Goal: Task Accomplishment & Management: Complete application form

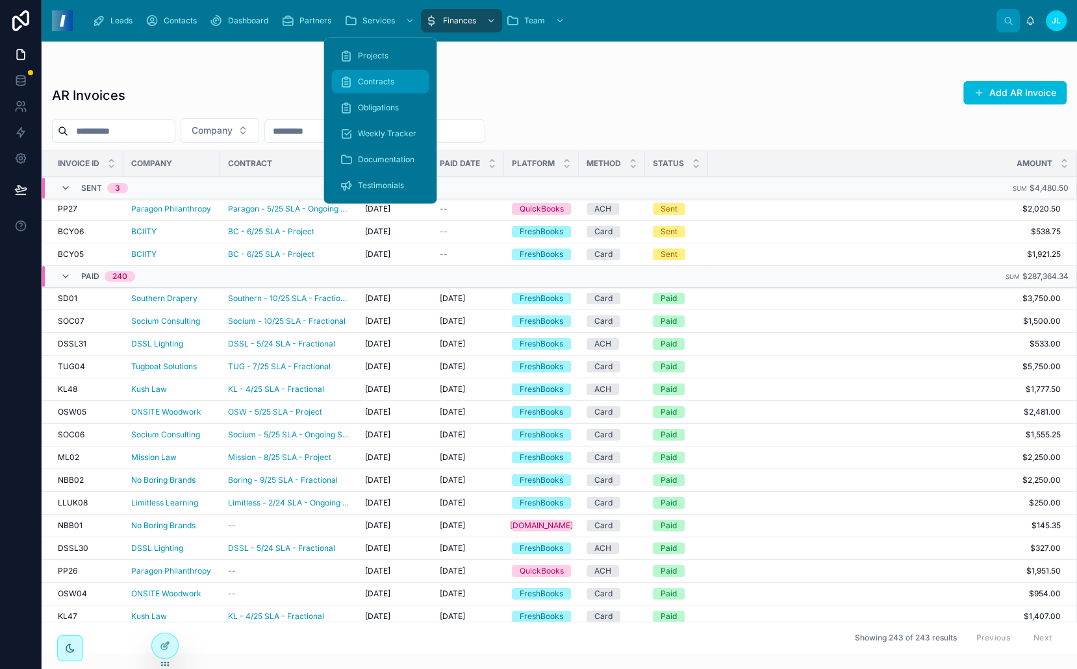
click at [364, 80] on span "Contracts" at bounding box center [375, 82] width 36 height 10
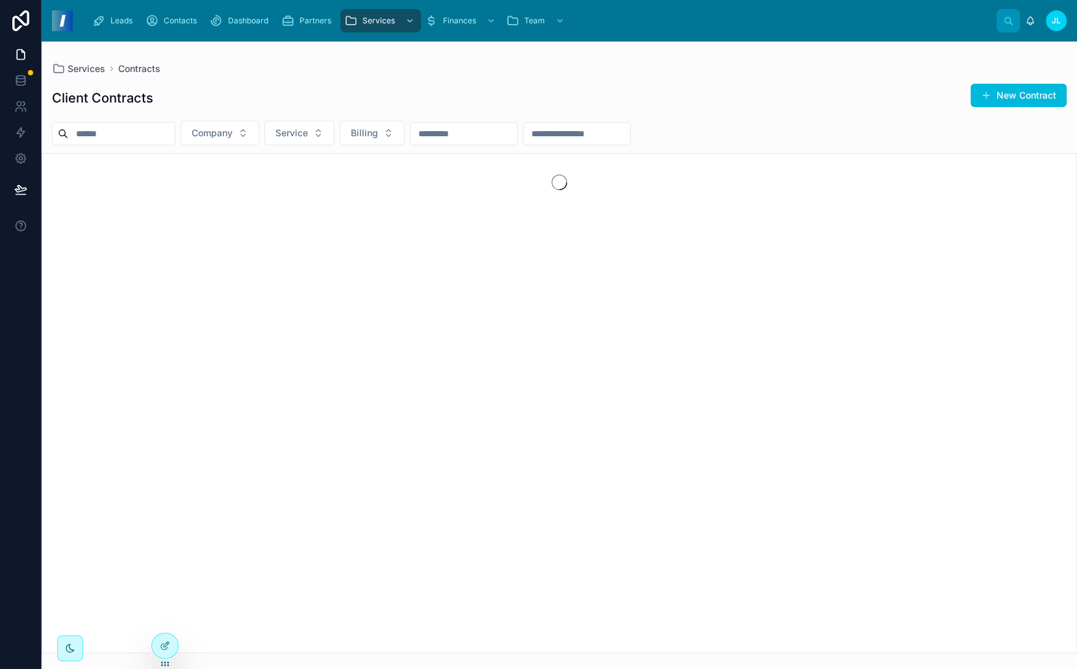
click at [660, 91] on div "Client Contracts New Contract" at bounding box center [559, 98] width 1014 height 30
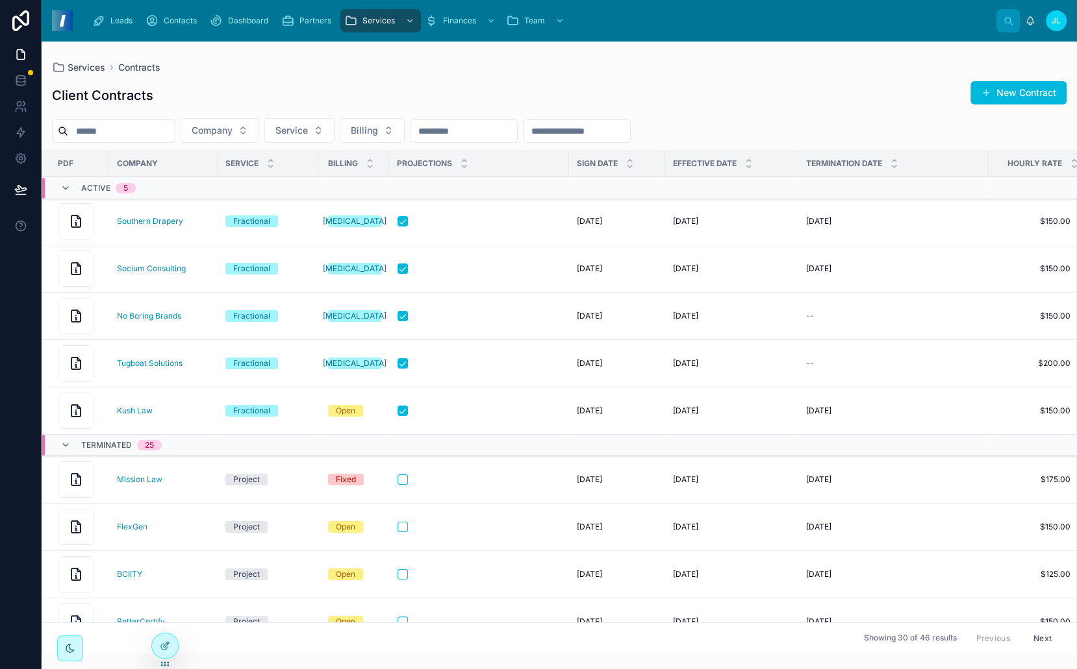
click at [163, 137] on input "text" at bounding box center [121, 131] width 106 height 18
type input "***"
click at [182, 129] on icon "Clear" at bounding box center [179, 131] width 5 height 5
click at [231, 128] on span "Company" at bounding box center [212, 130] width 41 height 13
type input "****"
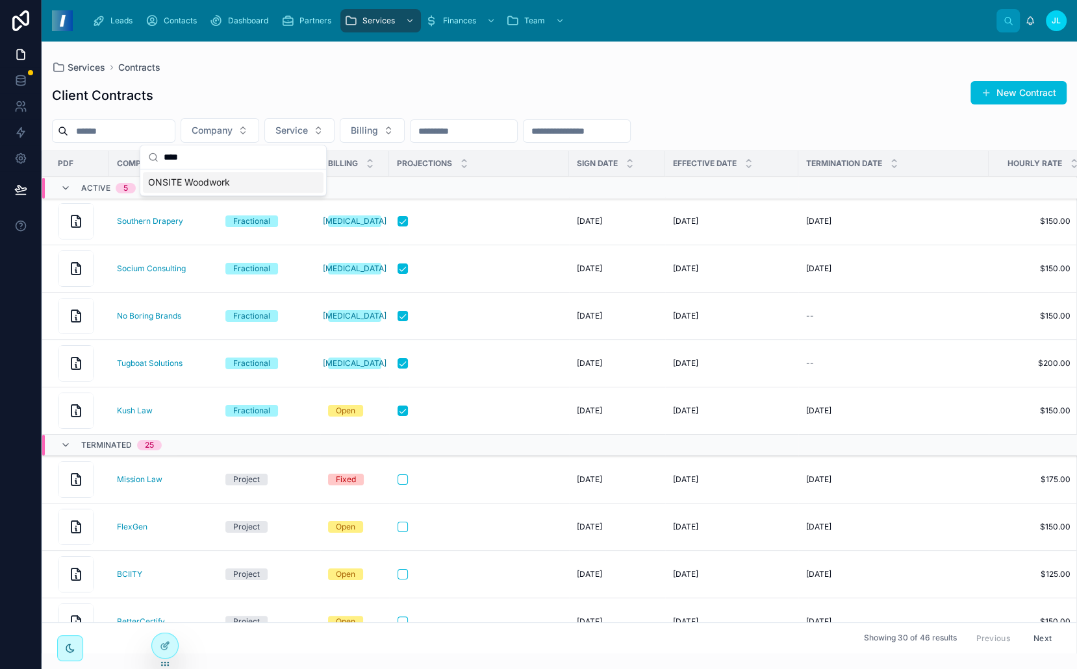
click at [225, 185] on div "Active 5" at bounding box center [181, 188] width 278 height 21
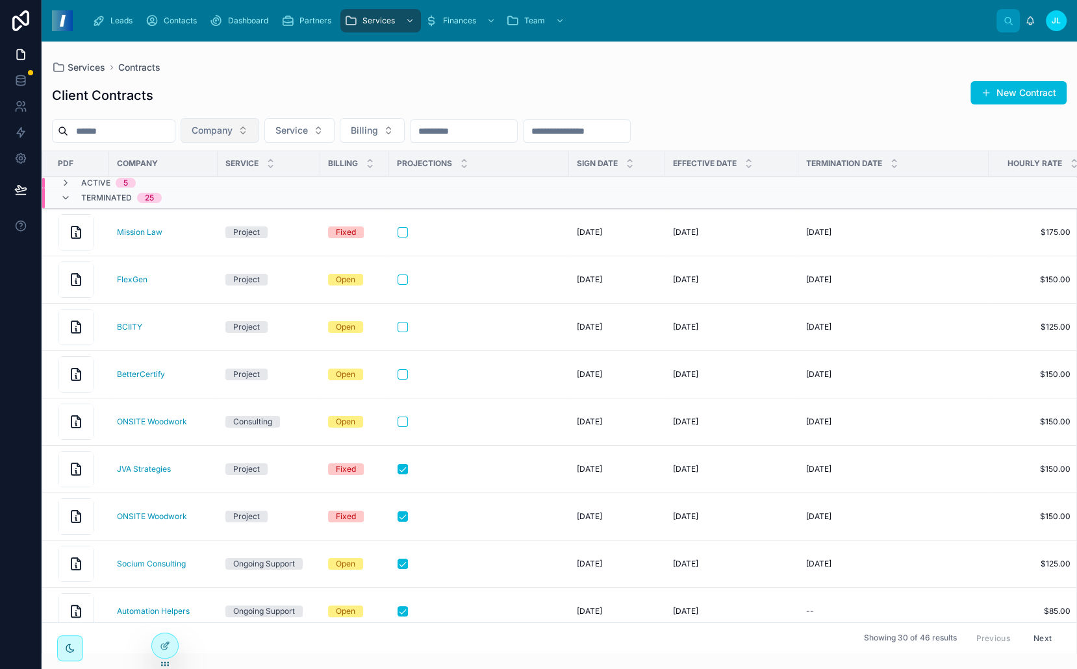
click at [232, 130] on span "Company" at bounding box center [212, 130] width 41 height 13
click at [231, 181] on div "ONSITE Woodwork" at bounding box center [233, 182] width 181 height 21
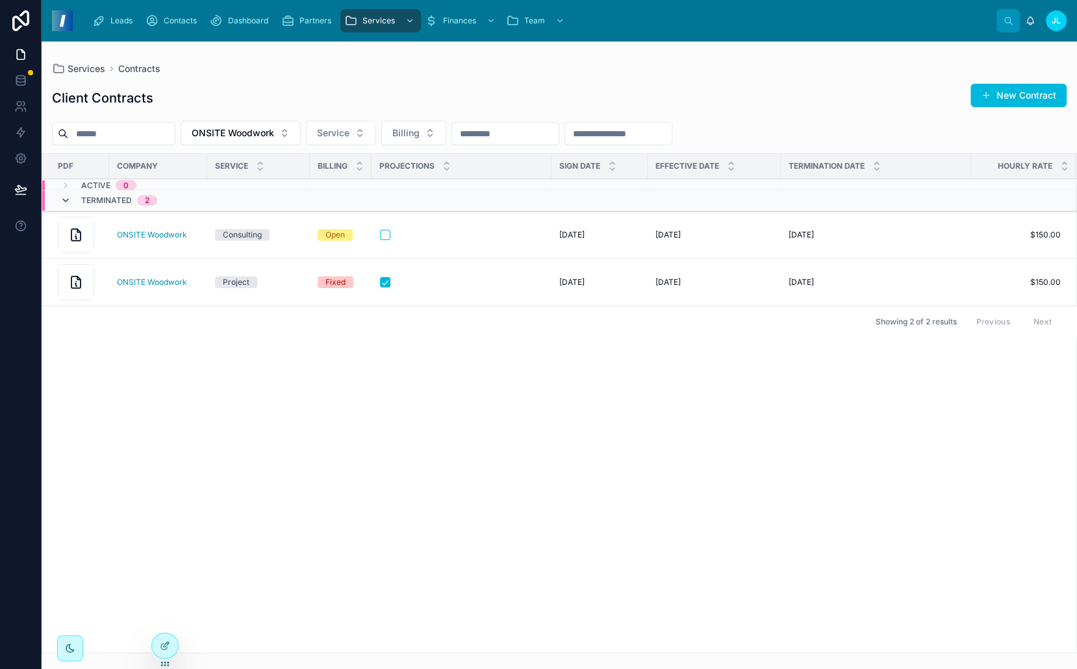
click at [69, 203] on icon at bounding box center [65, 200] width 10 height 10
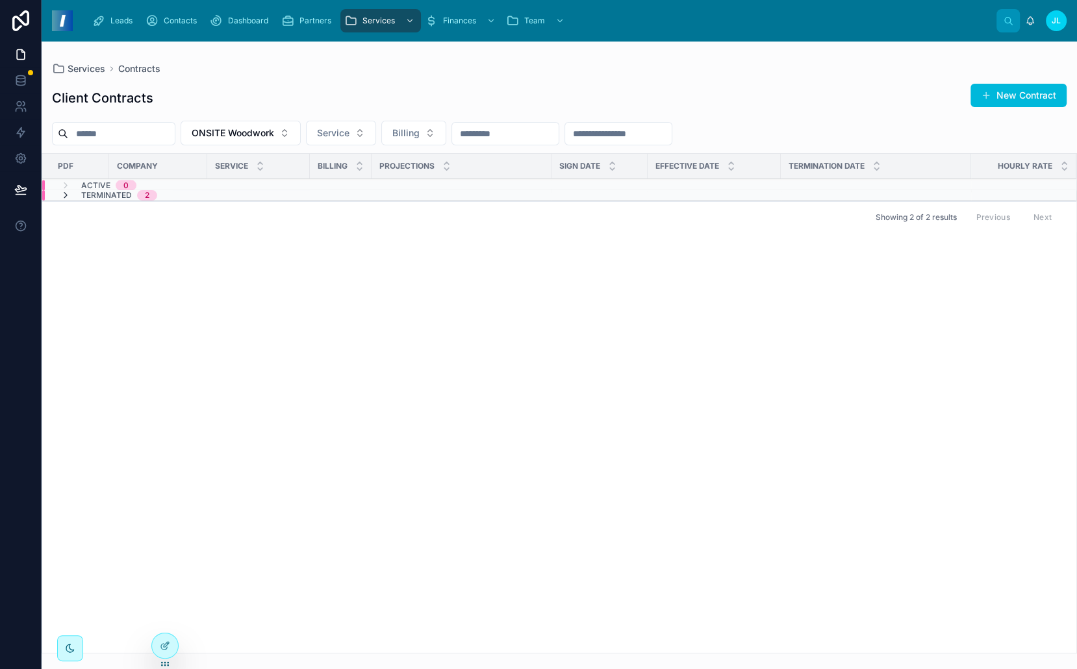
click at [63, 196] on icon at bounding box center [65, 195] width 10 height 10
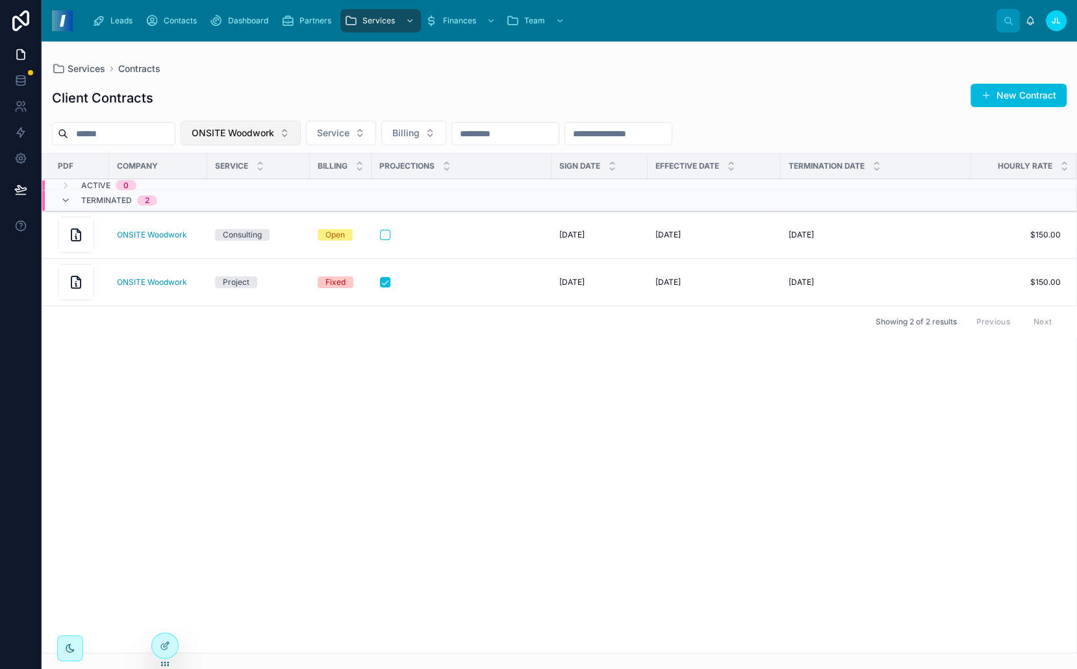
click at [244, 138] on span "ONSITE Woodwork" at bounding box center [233, 133] width 82 height 13
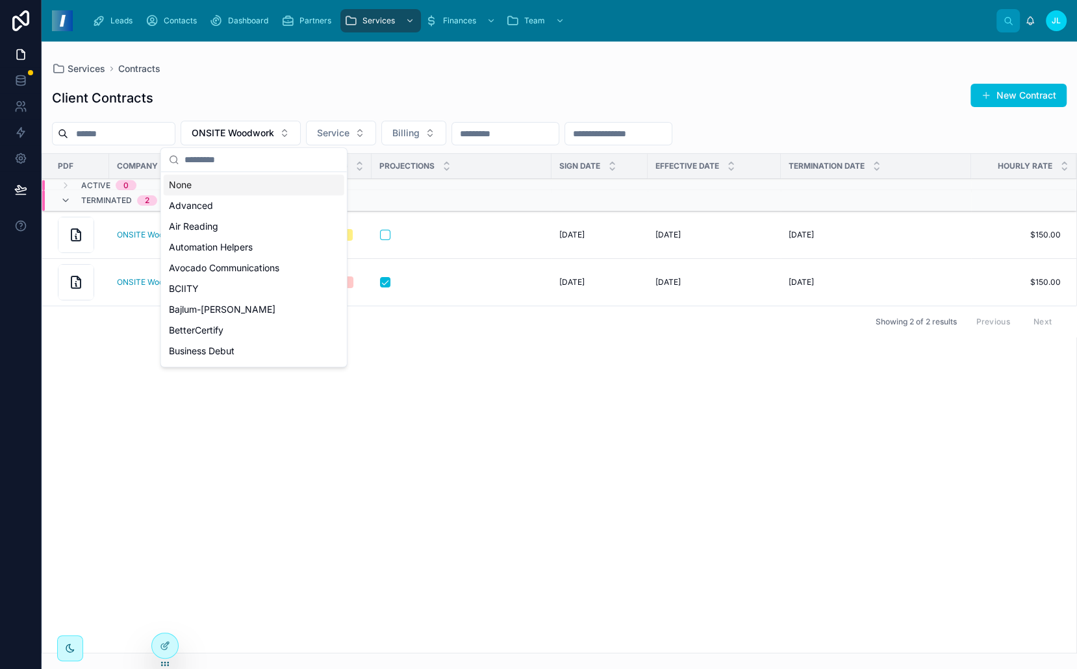
drag, startPoint x: 230, startPoint y: 182, endPoint x: 236, endPoint y: 117, distance: 65.3
click at [236, 117] on div "Leads Contacts Dashboard Partners Services Finances Team [PERSON_NAME] Services…" at bounding box center [559, 334] width 1035 height 669
click at [236, 117] on div "Client Contracts New Contract ONSITE Woodwork Service Billing PDF Company Servi…" at bounding box center [559, 364] width 1035 height 579
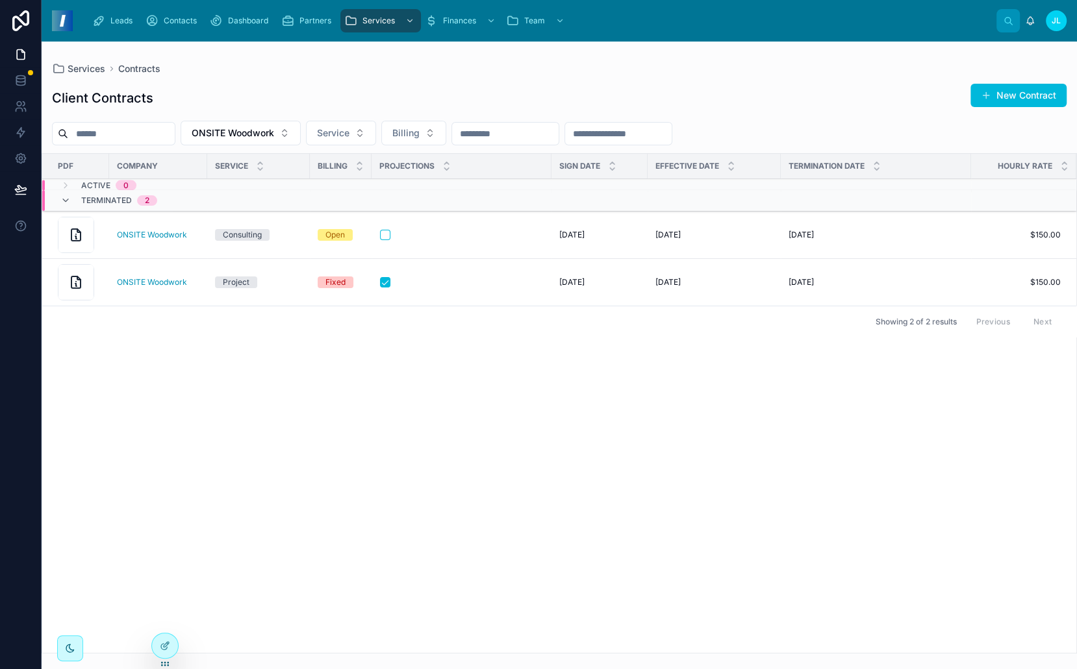
click at [242, 145] on div "Client Contracts New Contract ONSITE Woodwork Service Billing PDF Company Servi…" at bounding box center [559, 364] width 1035 height 579
click at [242, 140] on button "ONSITE Woodwork" at bounding box center [241, 133] width 120 height 25
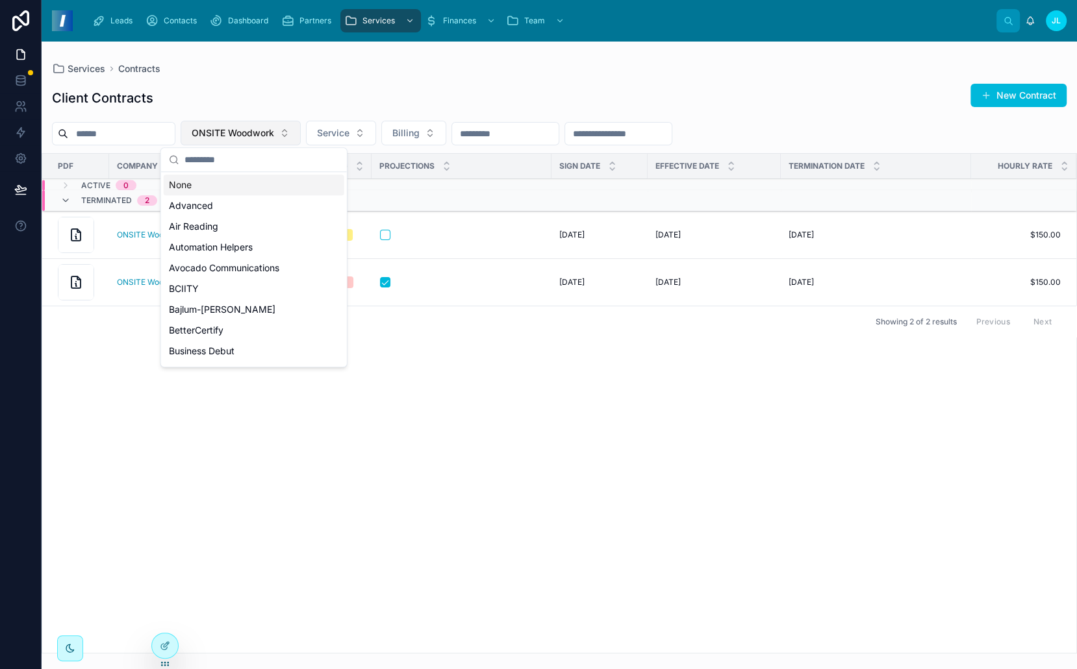
click at [242, 140] on button "ONSITE Woodwork" at bounding box center [241, 133] width 120 height 25
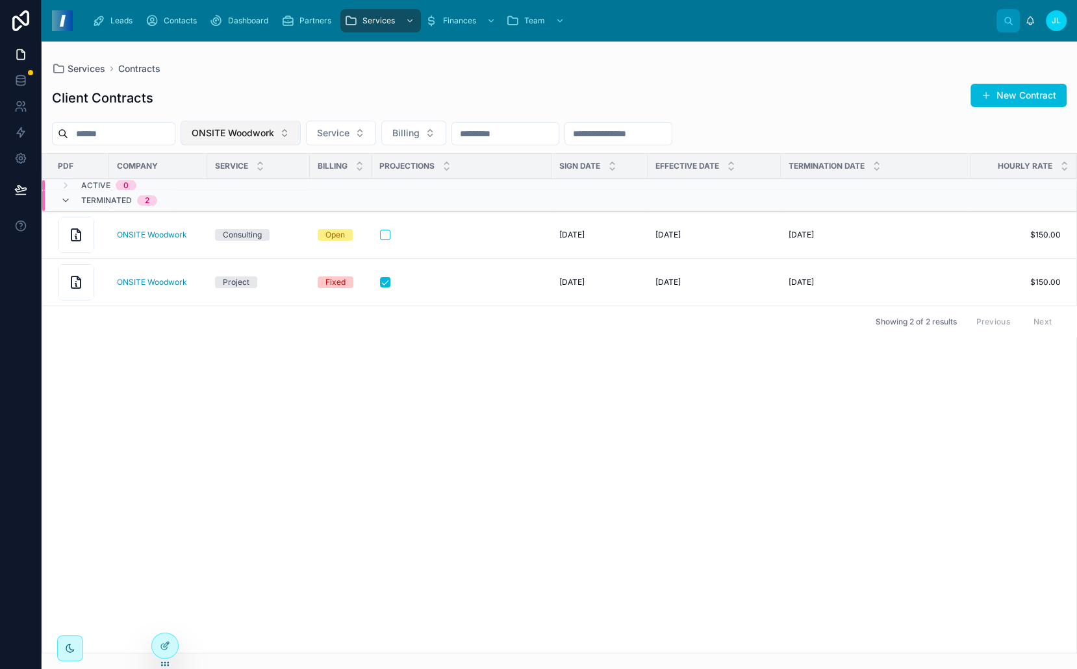
click at [242, 140] on button "ONSITE Woodwork" at bounding box center [241, 133] width 120 height 25
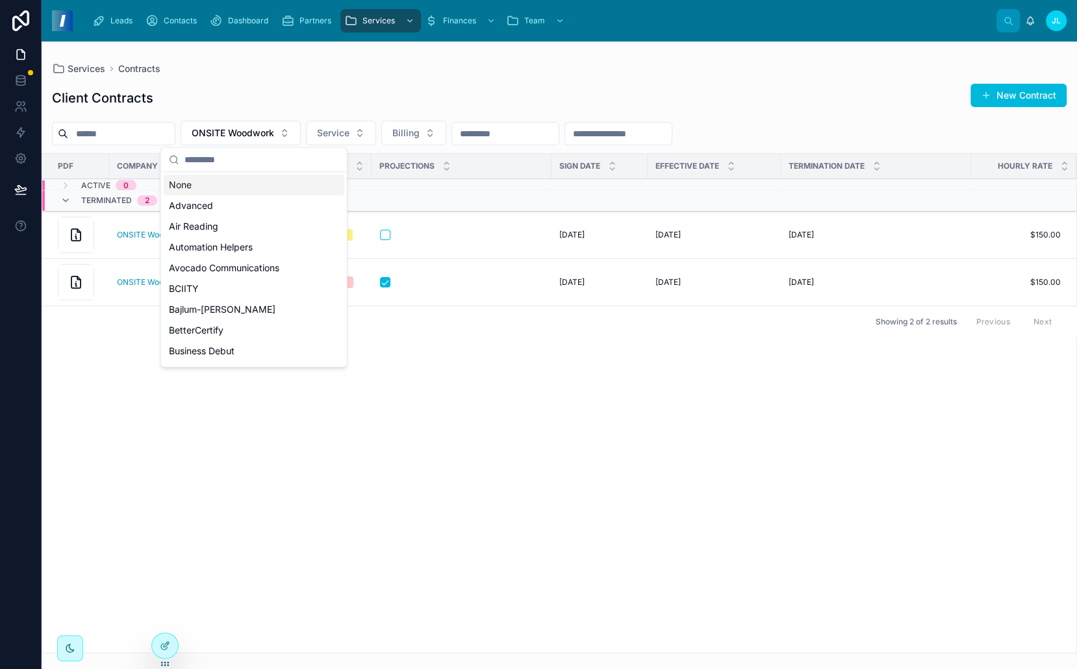
click at [299, 191] on div "None" at bounding box center [254, 185] width 181 height 21
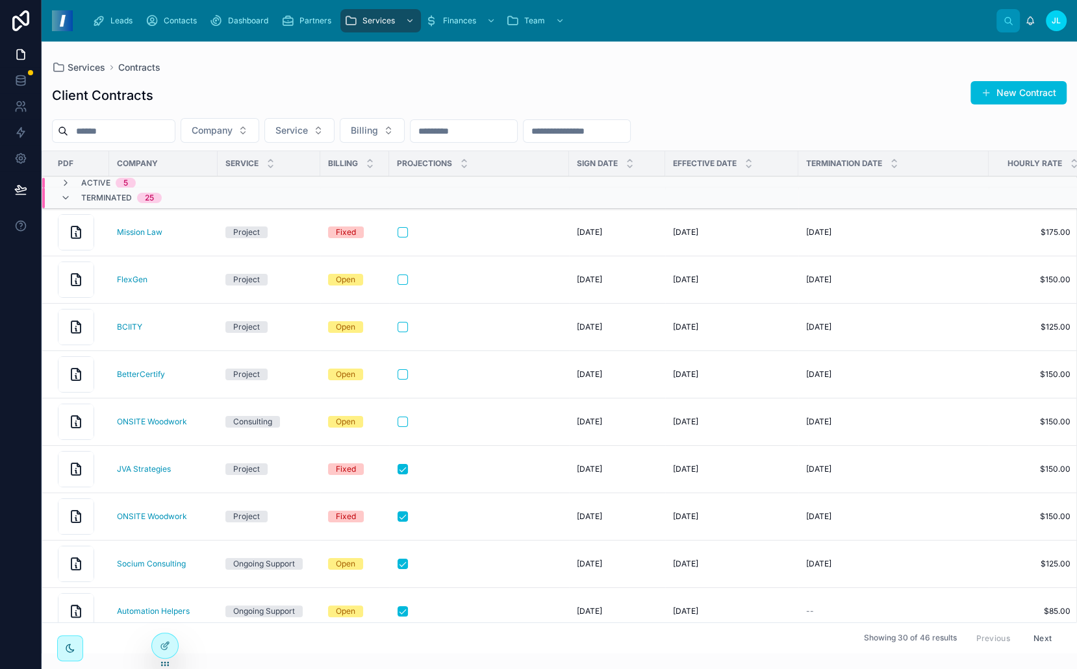
click at [298, 101] on div "Client Contracts New Contract" at bounding box center [559, 96] width 1014 height 30
click at [1034, 98] on button "New Contract" at bounding box center [1018, 92] width 96 height 23
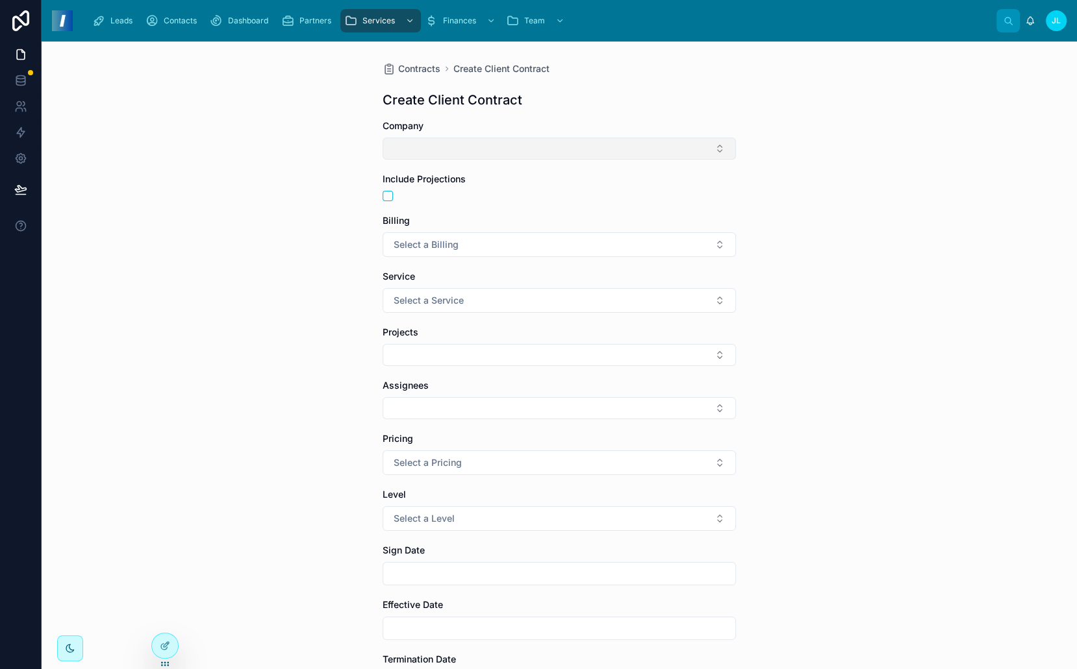
click at [460, 154] on button "Select Button" at bounding box center [558, 149] width 353 height 22
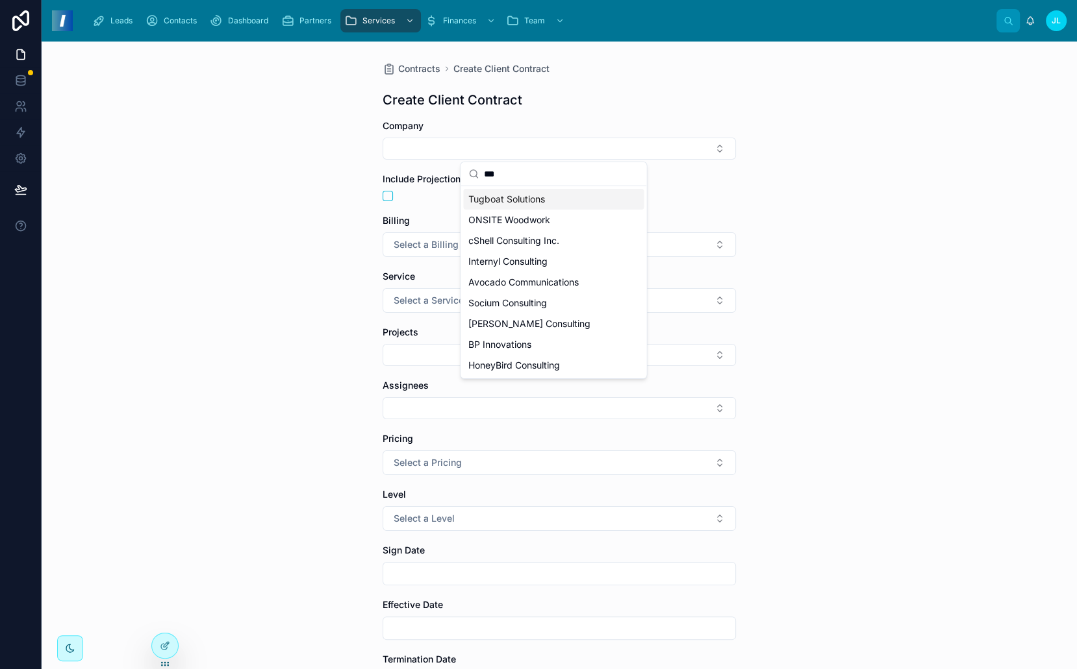
type input "***"
click at [509, 216] on span "ONSITE Woodwork" at bounding box center [509, 220] width 82 height 13
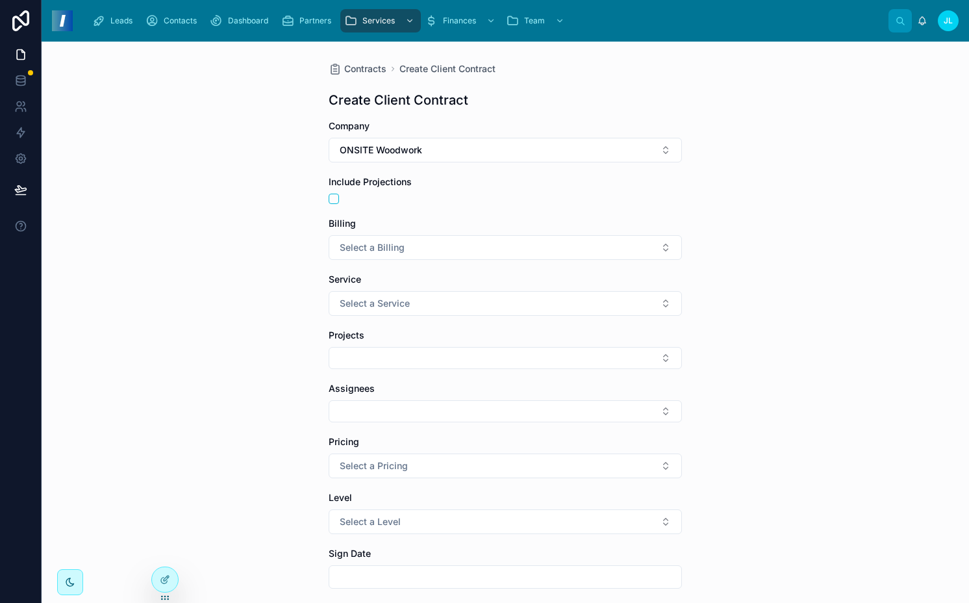
click at [375, 246] on span "Select a Billing" at bounding box center [372, 247] width 65 height 13
click at [442, 340] on div "Open" at bounding box center [432, 338] width 19 height 12
click at [409, 307] on button "Select a Service" at bounding box center [505, 303] width 353 height 25
click at [456, 356] on div "Fractional" at bounding box center [441, 355] width 37 height 12
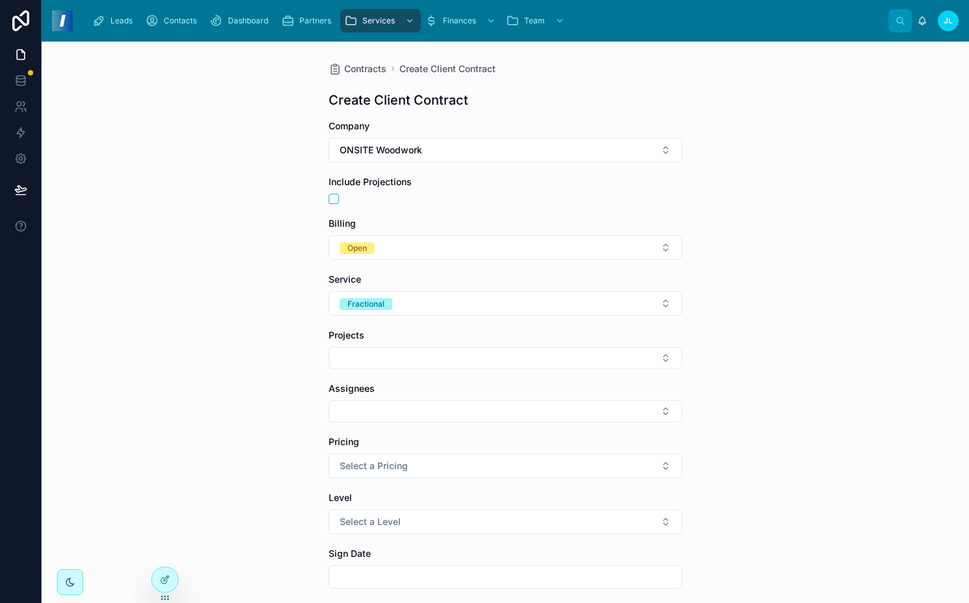
click at [428, 313] on button "Fractional" at bounding box center [505, 303] width 353 height 25
click at [465, 416] on div "Project" at bounding box center [500, 413] width 181 height 19
click at [443, 332] on div "Projects" at bounding box center [505, 335] width 353 height 13
click at [443, 351] on button "Select Button" at bounding box center [505, 358] width 353 height 22
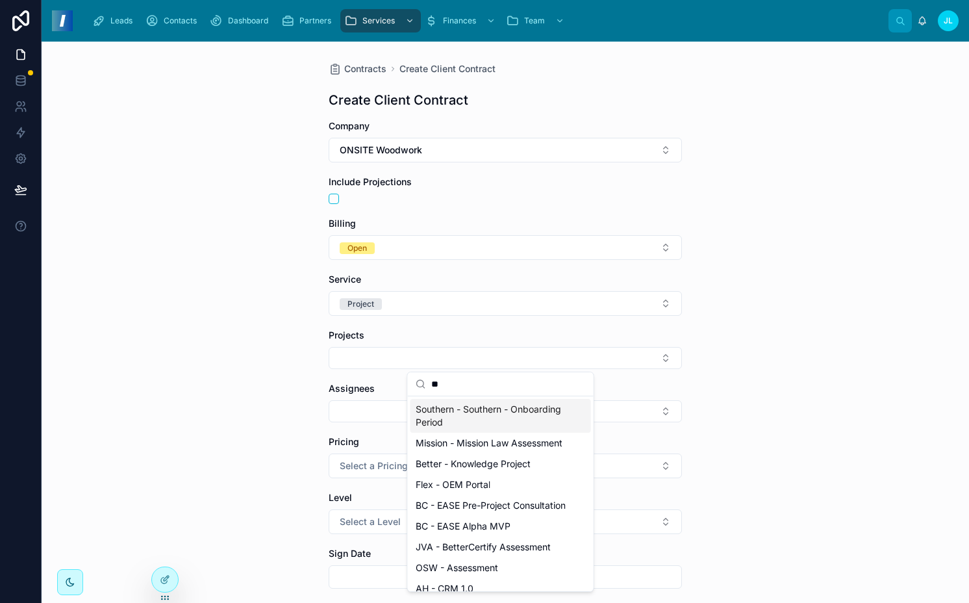
type input "***"
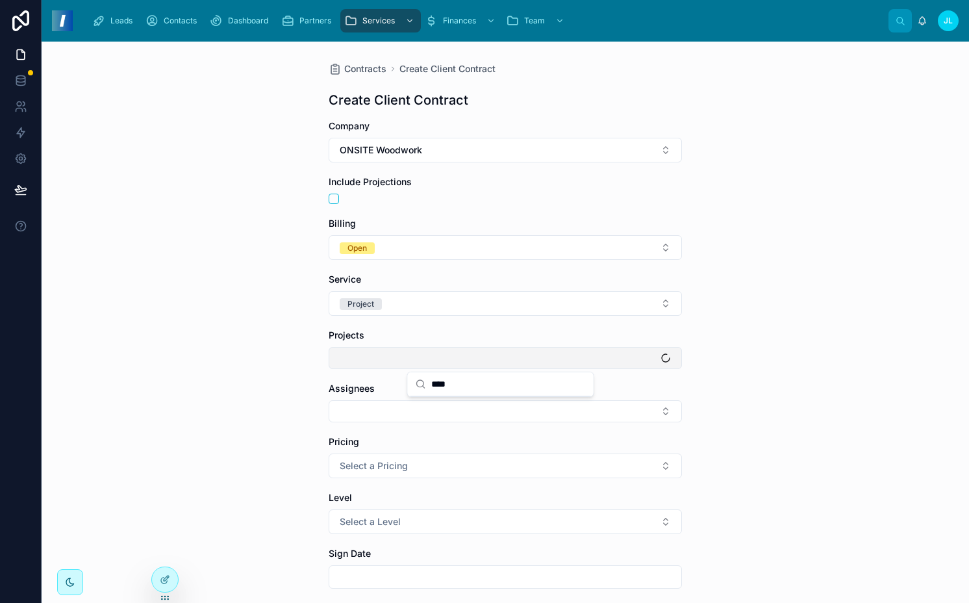
type input "****"
click at [388, 358] on button "Select Button" at bounding box center [505, 358] width 353 height 22
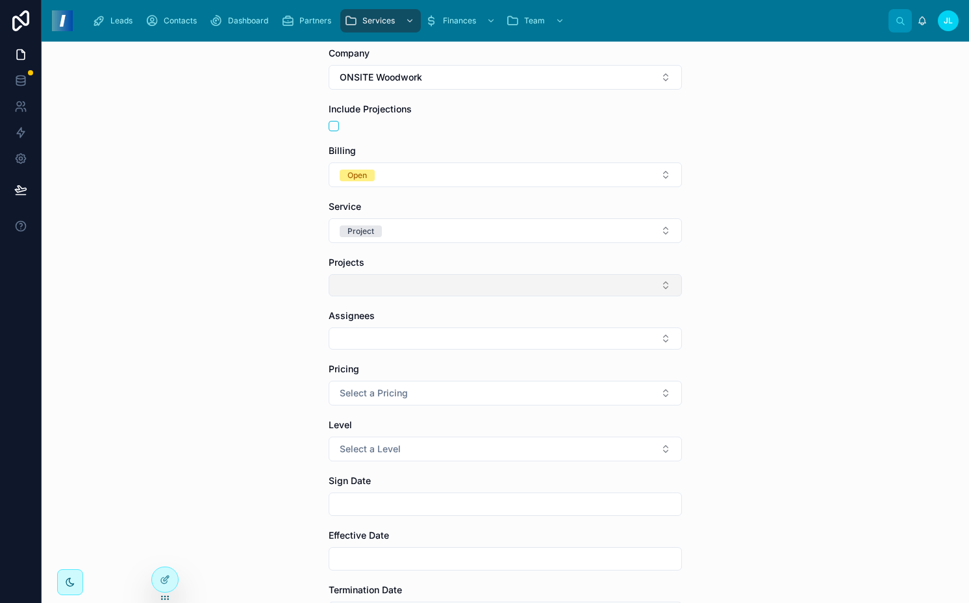
scroll to position [75, 0]
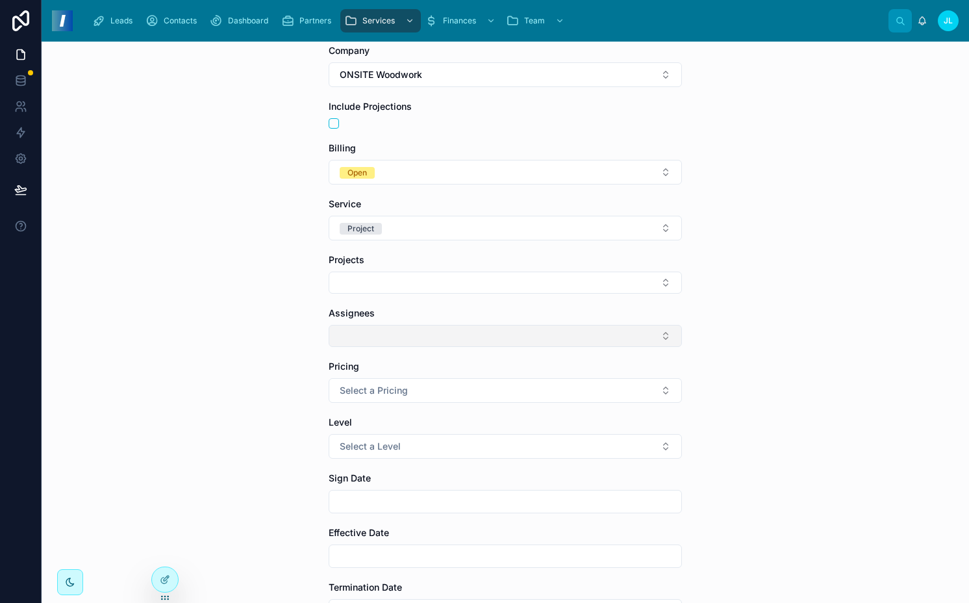
click at [363, 327] on button "Select Button" at bounding box center [505, 336] width 353 height 22
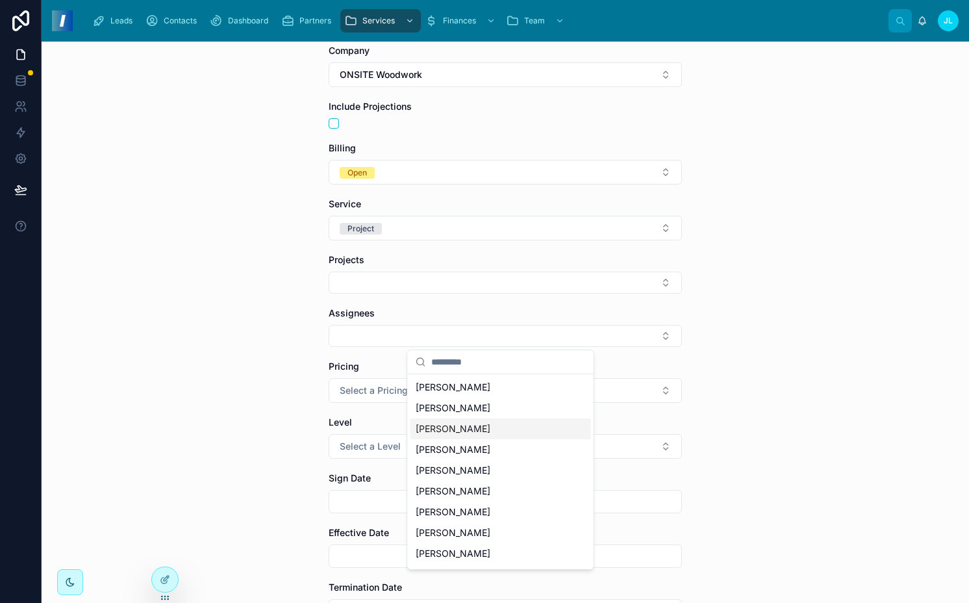
click at [445, 432] on span "[PERSON_NAME]" at bounding box center [453, 428] width 75 height 13
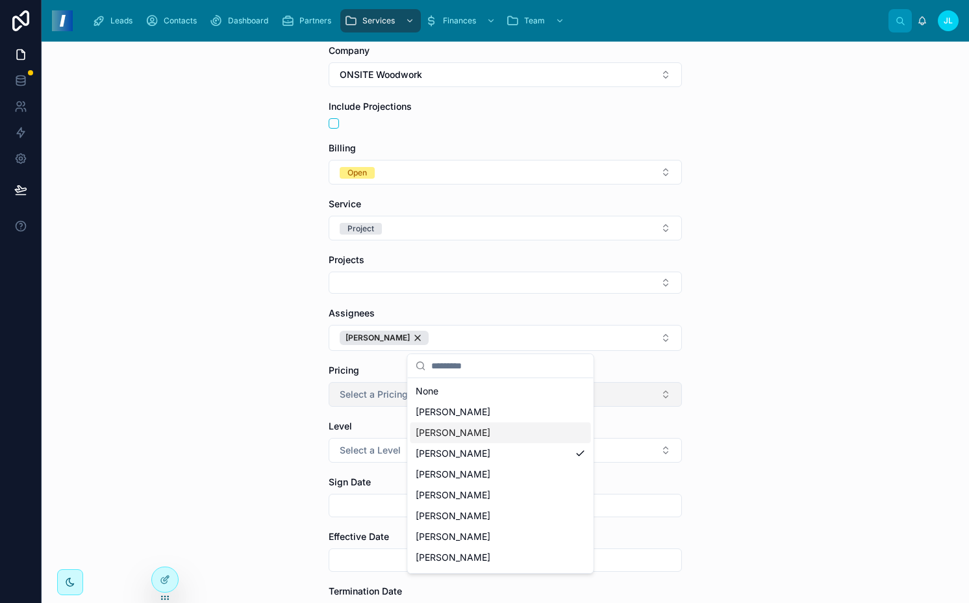
click at [380, 395] on span "Select a Pricing" at bounding box center [374, 394] width 68 height 13
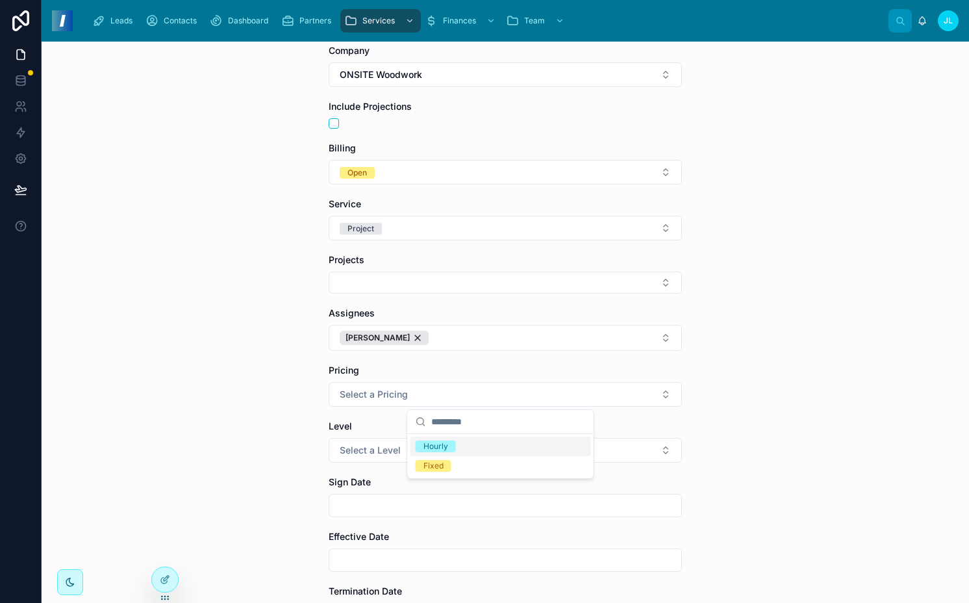
click at [456, 451] on div "Hourly" at bounding box center [500, 445] width 181 height 19
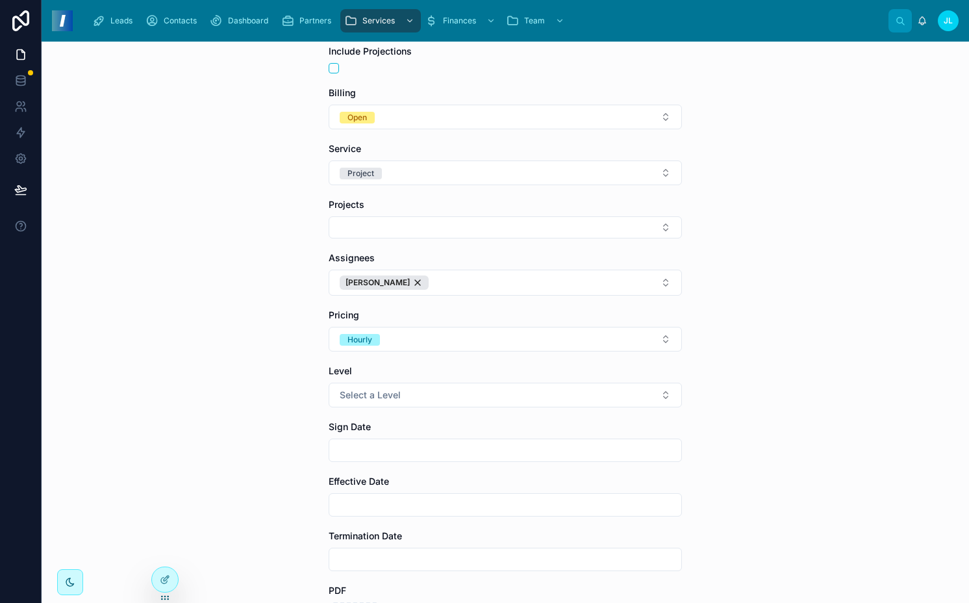
scroll to position [144, 0]
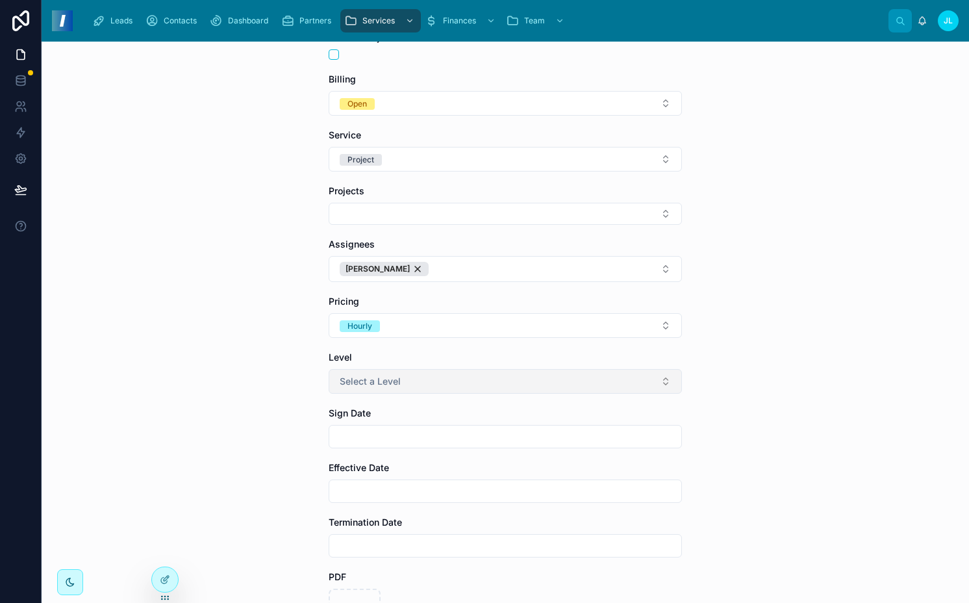
click at [347, 384] on span "Select a Level" at bounding box center [370, 381] width 61 height 13
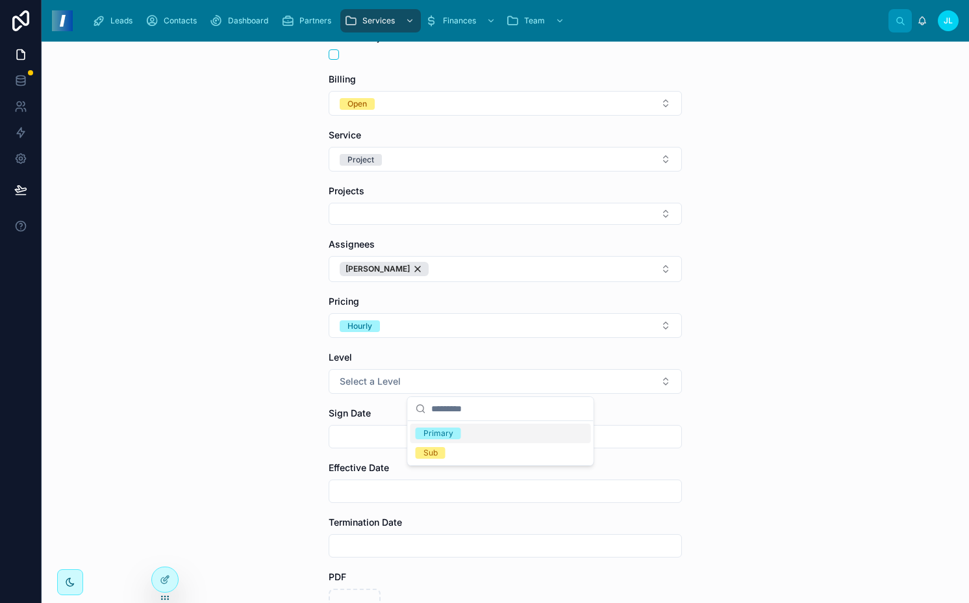
click at [432, 434] on div "Primary" at bounding box center [438, 433] width 30 height 12
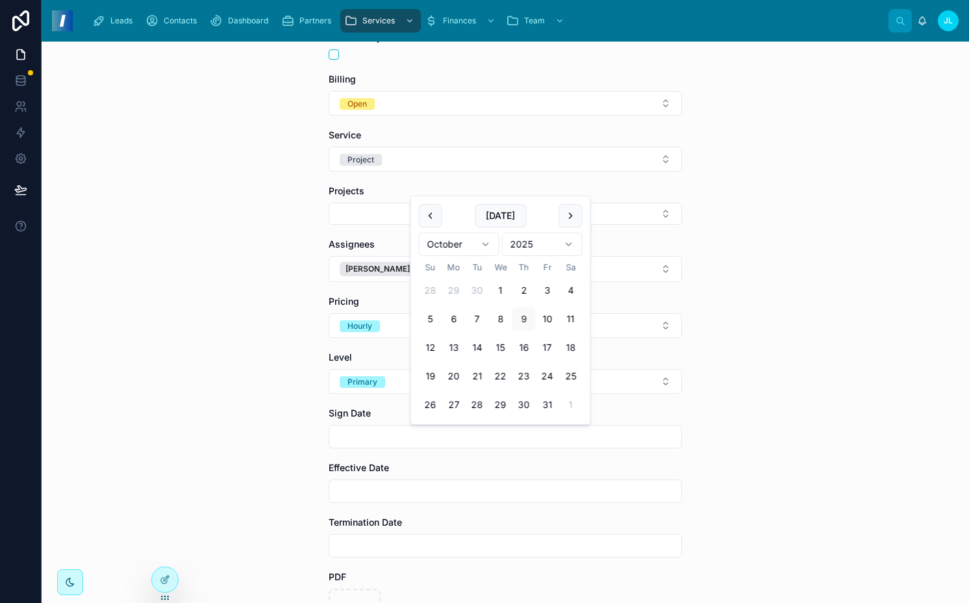
click at [421, 434] on input "text" at bounding box center [505, 436] width 352 height 18
click at [436, 205] on button at bounding box center [430, 215] width 23 height 23
click at [545, 261] on button "1" at bounding box center [547, 261] width 23 height 23
type input "********"
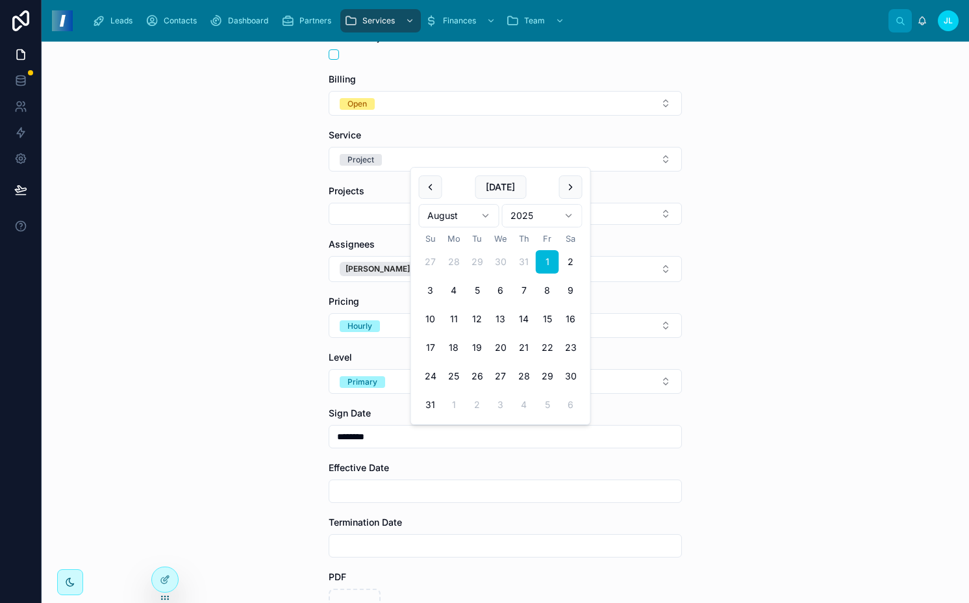
click at [263, 261] on div "Contracts Create Client Contract Create Client Contract Company ONSITE Woodwork…" at bounding box center [505, 322] width 927 height 561
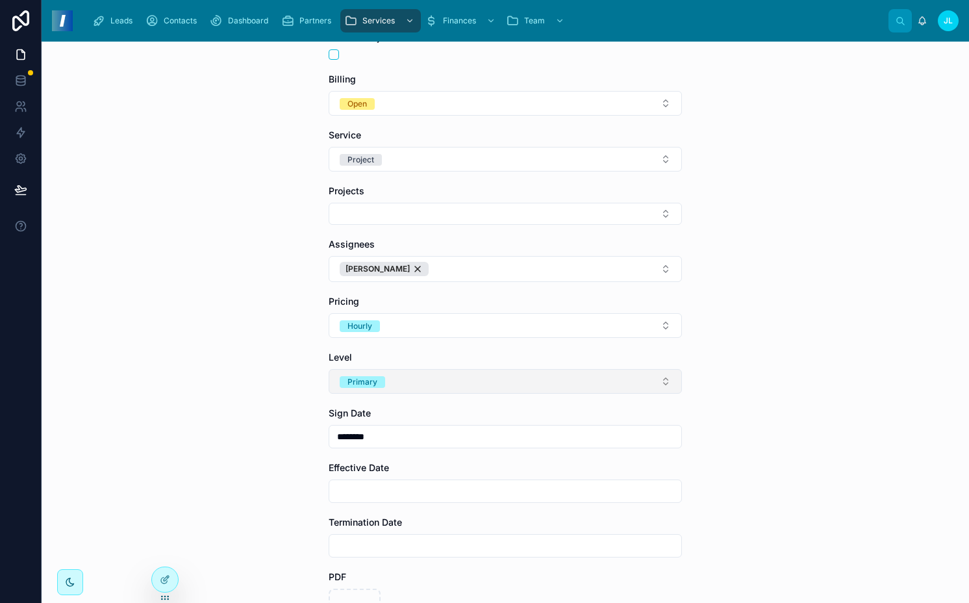
scroll to position [348, 0]
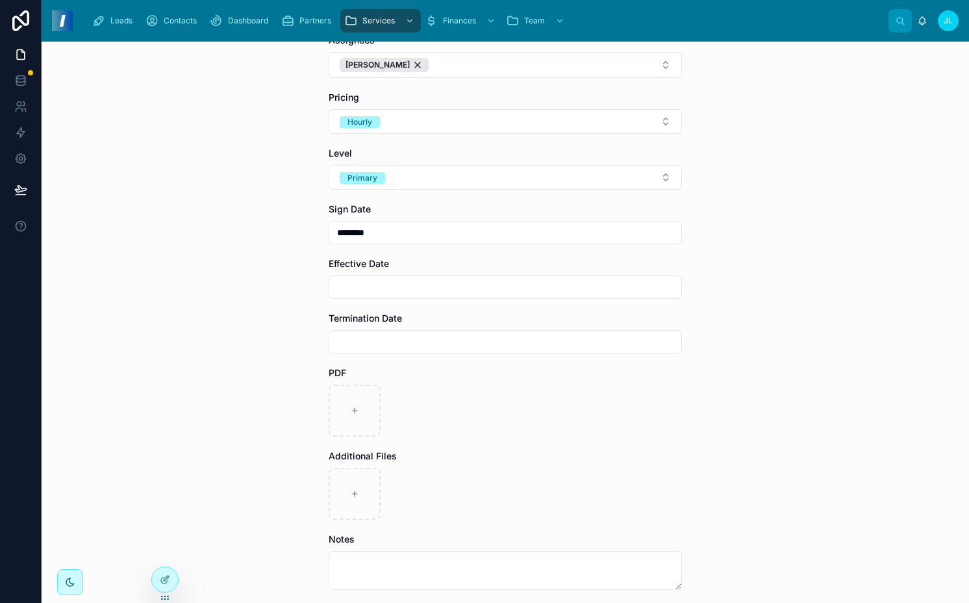
click at [379, 283] on input "text" at bounding box center [505, 287] width 352 height 18
click at [434, 319] on button at bounding box center [430, 318] width 23 height 23
click at [570, 316] on button at bounding box center [570, 318] width 23 height 23
click at [433, 319] on button at bounding box center [430, 318] width 23 height 23
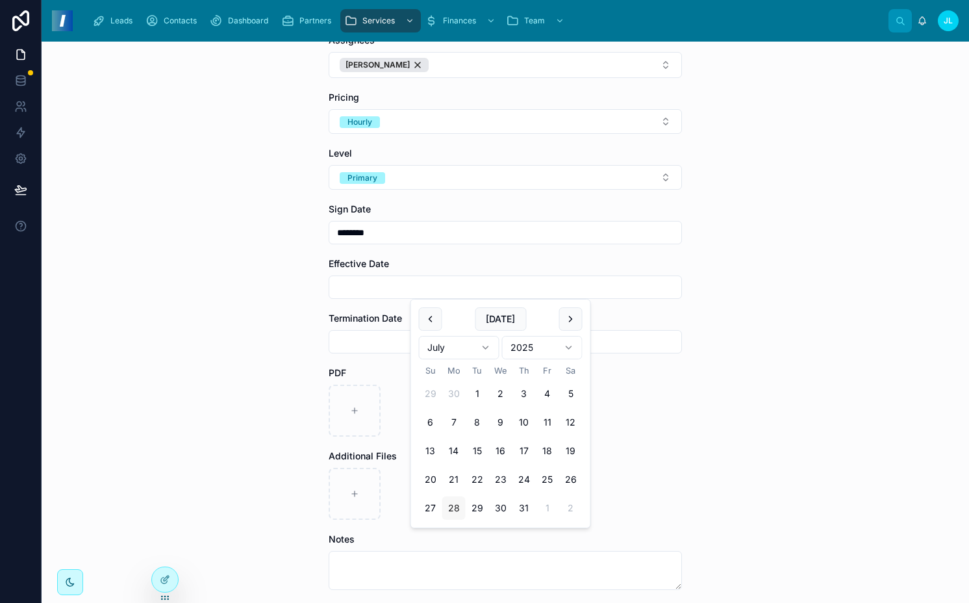
click at [456, 506] on button "28" at bounding box center [453, 507] width 23 height 23
type input "*********"
click at [270, 394] on div "Contracts Create Client Contract Create Client Contract Company ONSITE Woodwork…" at bounding box center [505, 322] width 927 height 561
click at [427, 340] on input "text" at bounding box center [505, 341] width 352 height 18
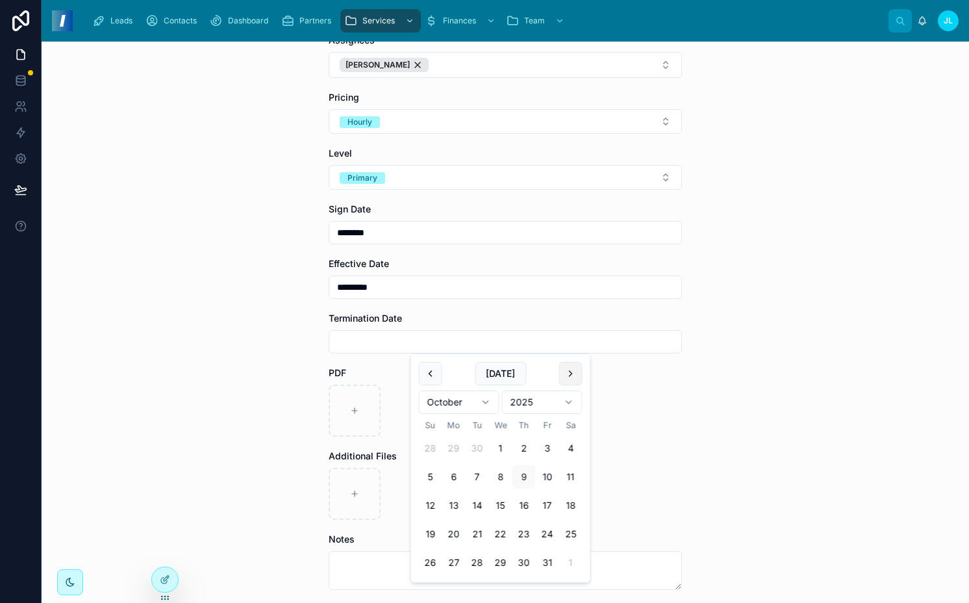
click at [573, 375] on button at bounding box center [570, 373] width 23 height 23
click at [573, 375] on div "PDF" at bounding box center [505, 372] width 353 height 13
click at [481, 333] on input "text" at bounding box center [505, 341] width 352 height 18
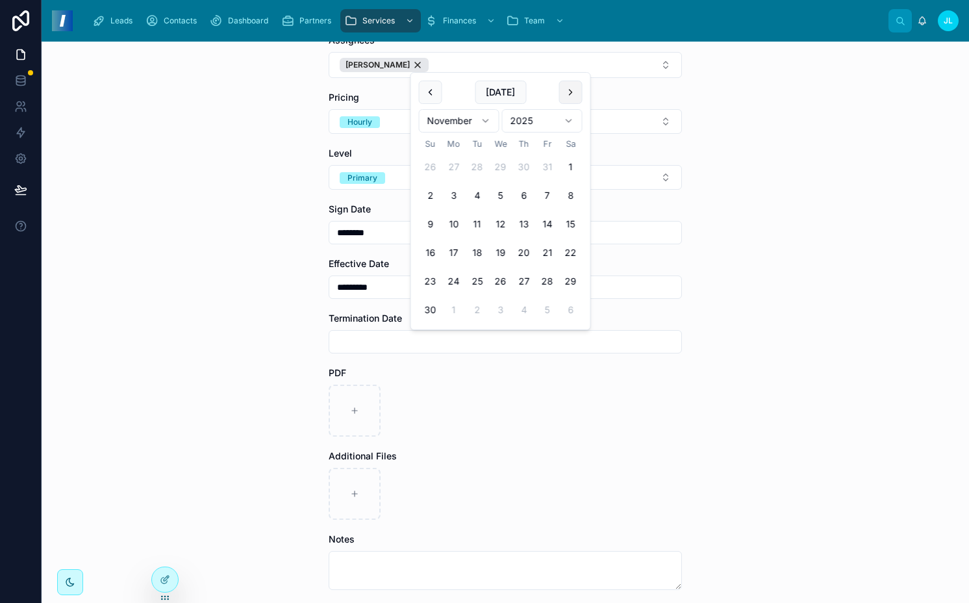
click at [566, 94] on button at bounding box center [570, 92] width 23 height 23
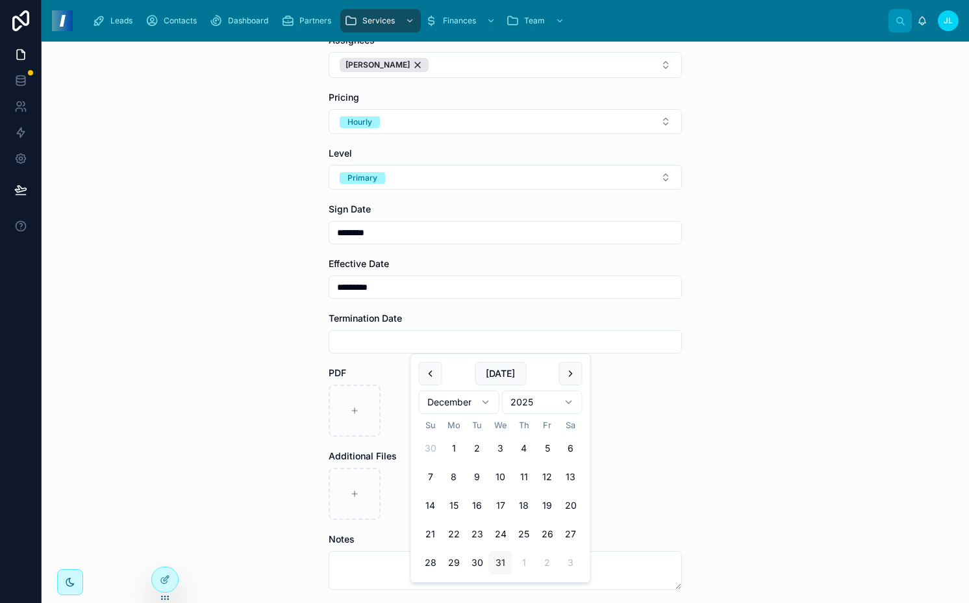
click at [501, 553] on button "31" at bounding box center [500, 562] width 23 height 23
type input "**********"
click at [238, 318] on div "**********" at bounding box center [505, 322] width 927 height 561
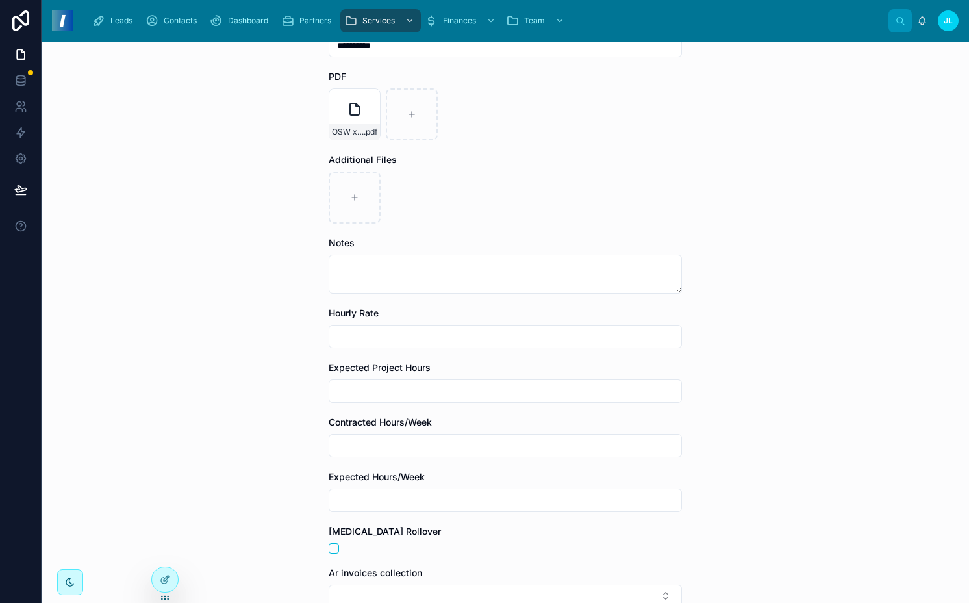
scroll to position [656, 0]
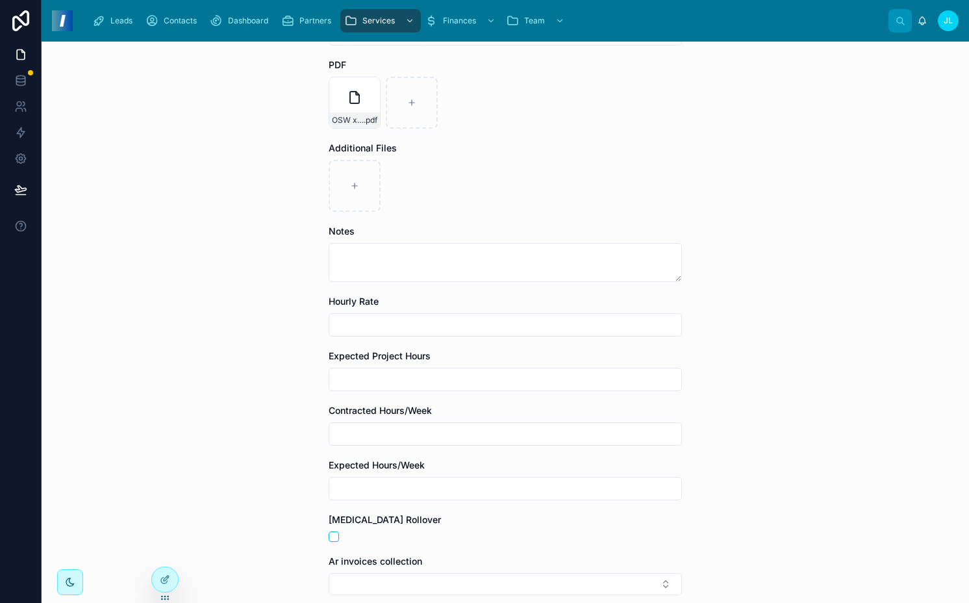
click at [430, 322] on input "text" at bounding box center [505, 325] width 352 height 18
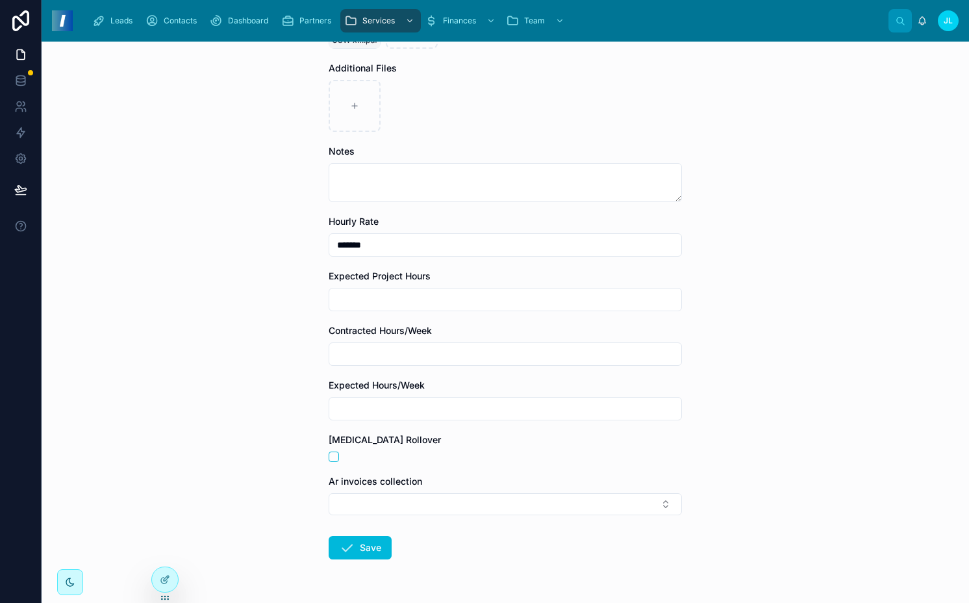
type input "*******"
click at [405, 305] on input "text" at bounding box center [505, 299] width 352 height 18
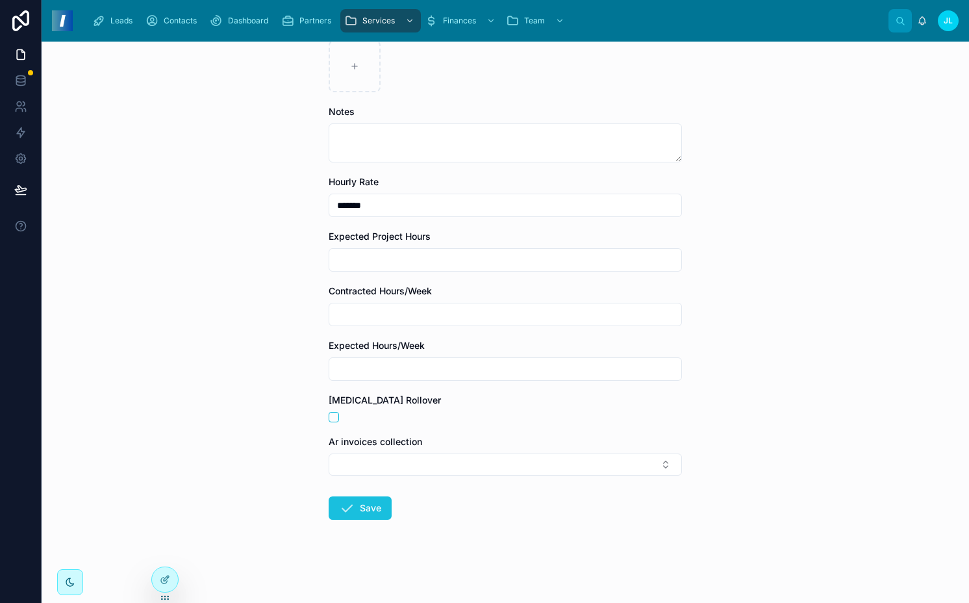
click at [340, 499] on button "Save" at bounding box center [360, 507] width 63 height 23
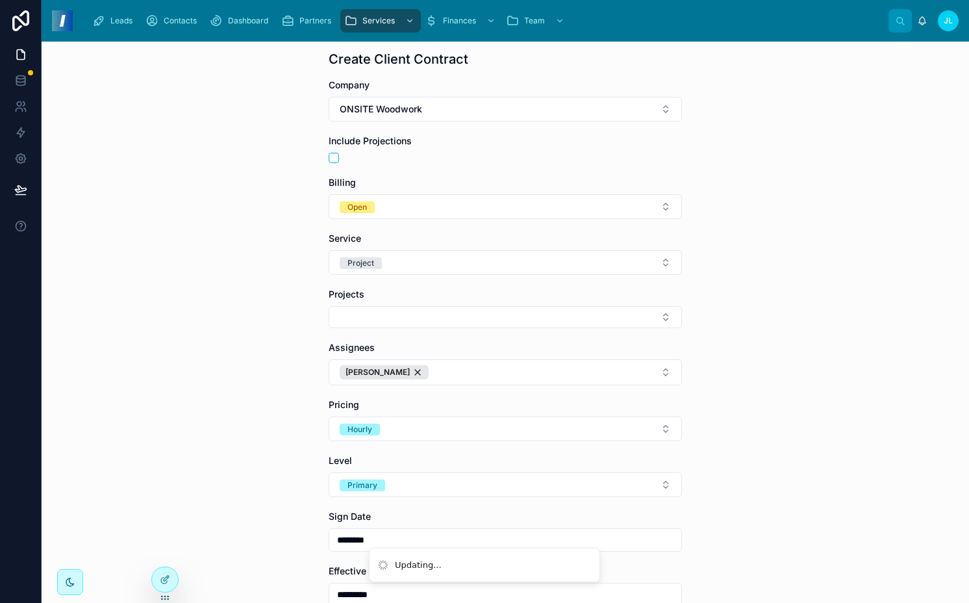
scroll to position [0, 0]
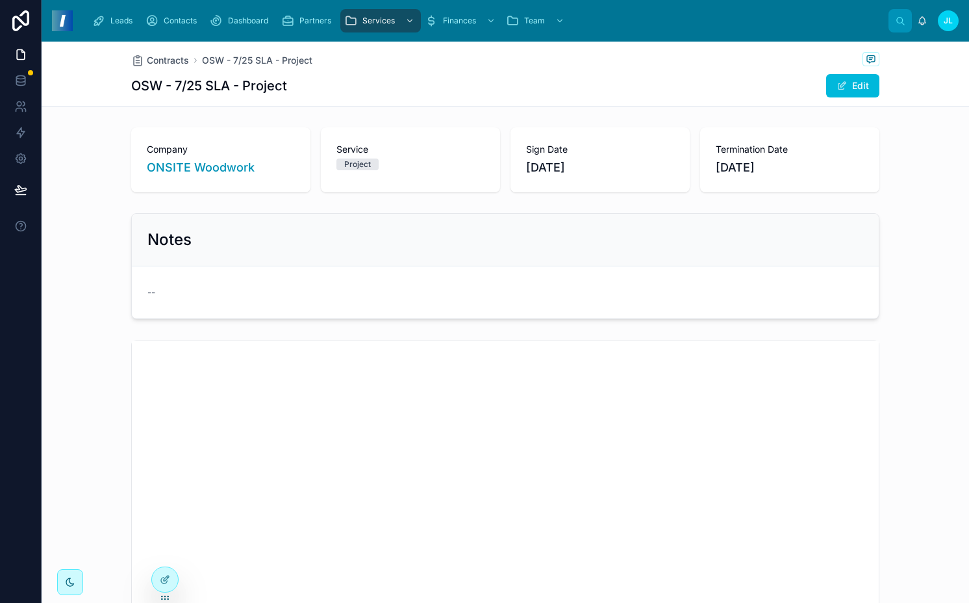
click at [629, 97] on div "OSW - 7/25 SLA - Project Edit" at bounding box center [505, 85] width 748 height 25
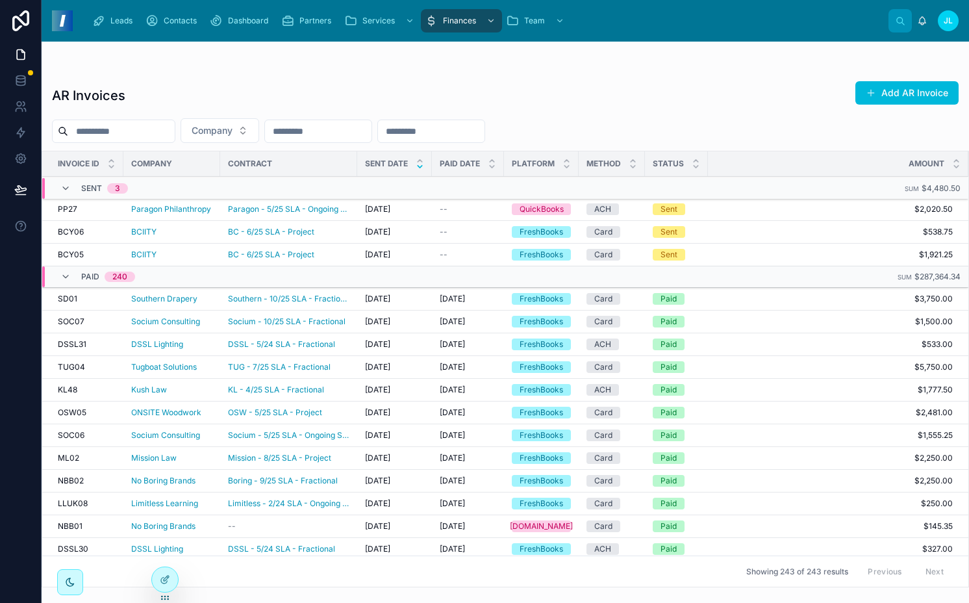
click at [627, 72] on div at bounding box center [505, 67] width 906 height 10
drag, startPoint x: 131, startPoint y: 20, endPoint x: 223, endPoint y: 20, distance: 92.2
click at [131, 20] on span "Leads" at bounding box center [121, 21] width 22 height 10
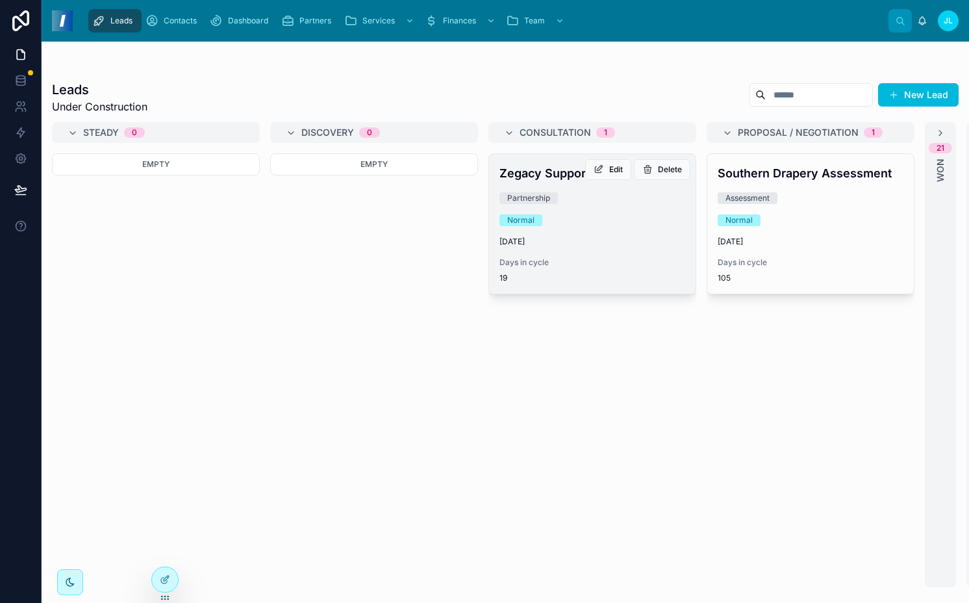
scroll to position [0, 169]
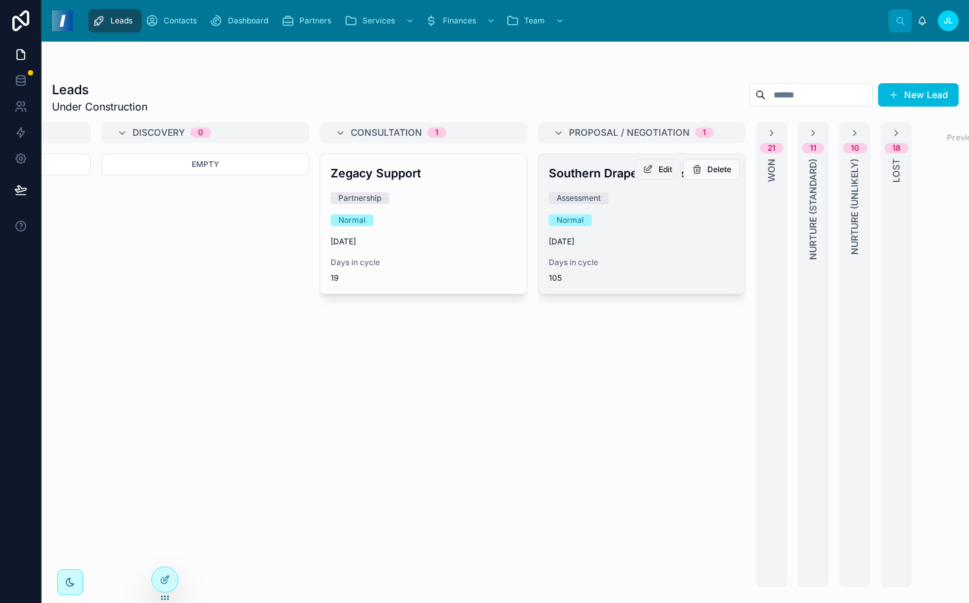
click at [645, 171] on icon at bounding box center [648, 169] width 10 height 10
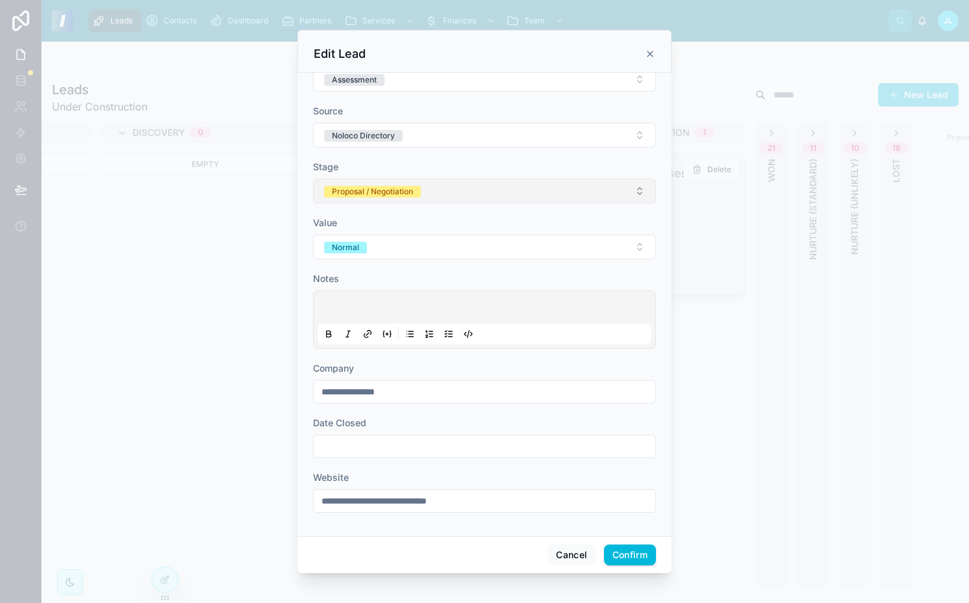
scroll to position [19, 0]
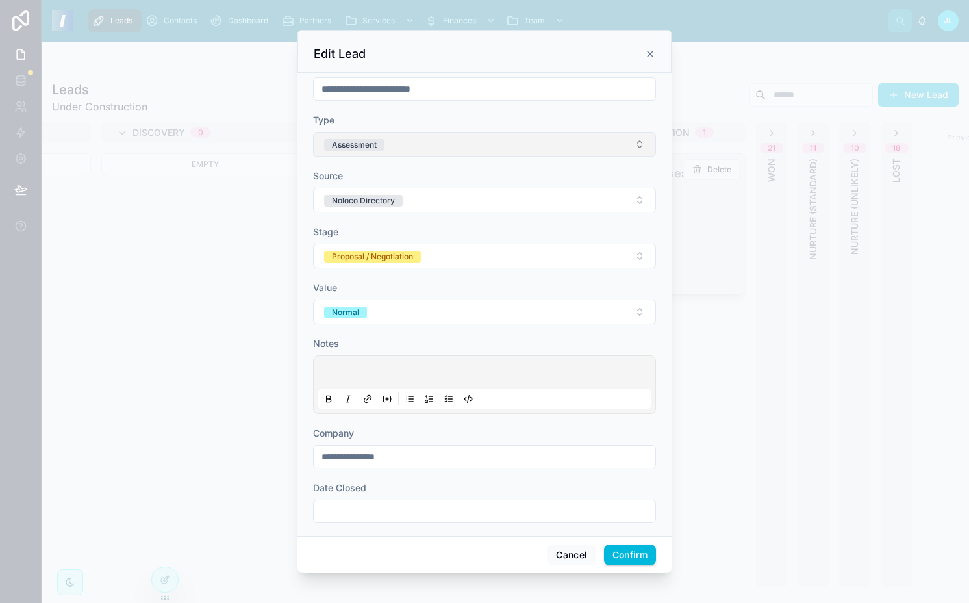
click at [367, 134] on button "Assessment" at bounding box center [484, 144] width 343 height 25
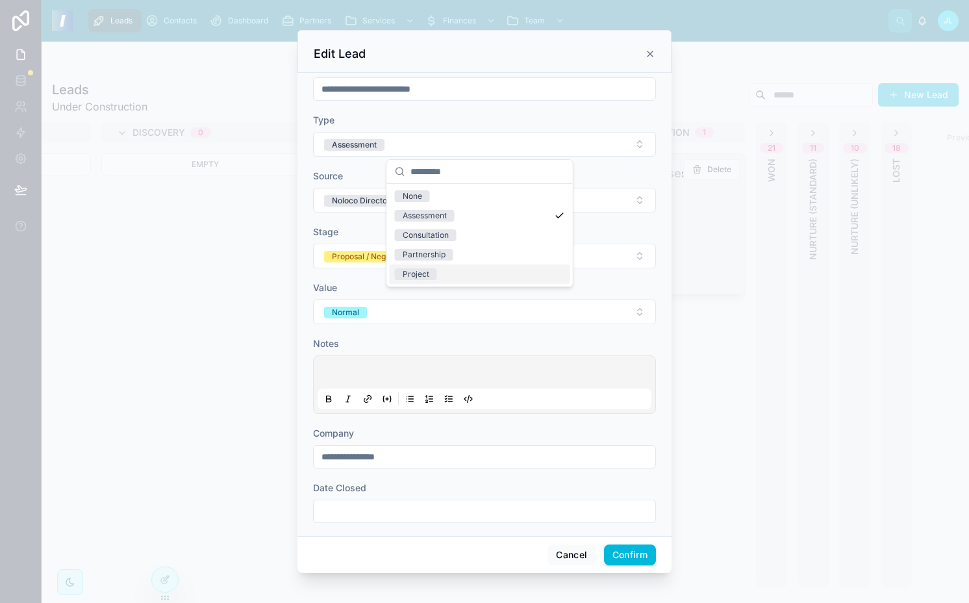
click at [423, 277] on div "Project" at bounding box center [416, 274] width 27 height 12
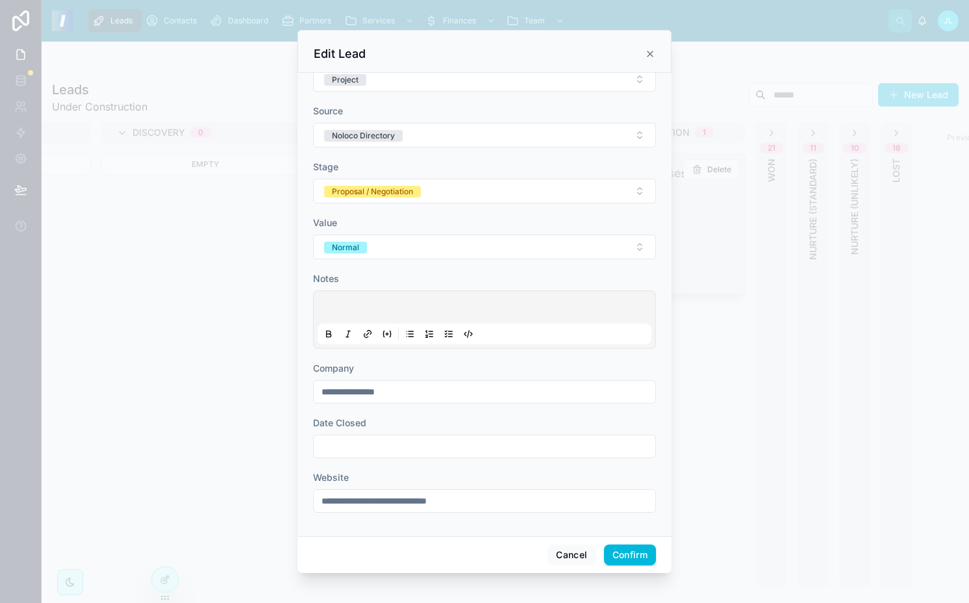
click at [369, 443] on input "text" at bounding box center [485, 446] width 342 height 18
click at [456, 329] on button "7" at bounding box center [456, 328] width 23 height 23
type input "*********"
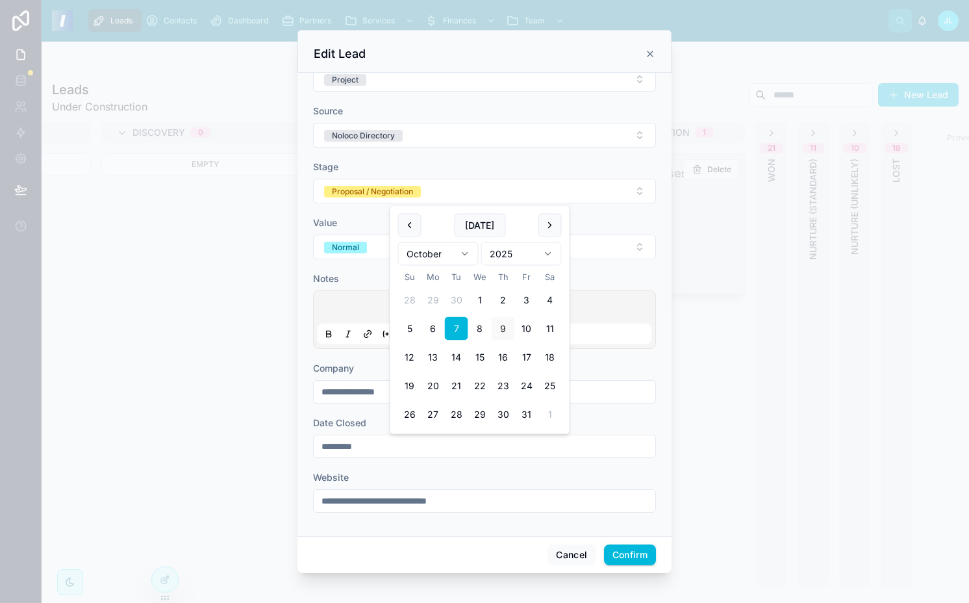
click at [571, 478] on div "Website" at bounding box center [484, 477] width 343 height 13
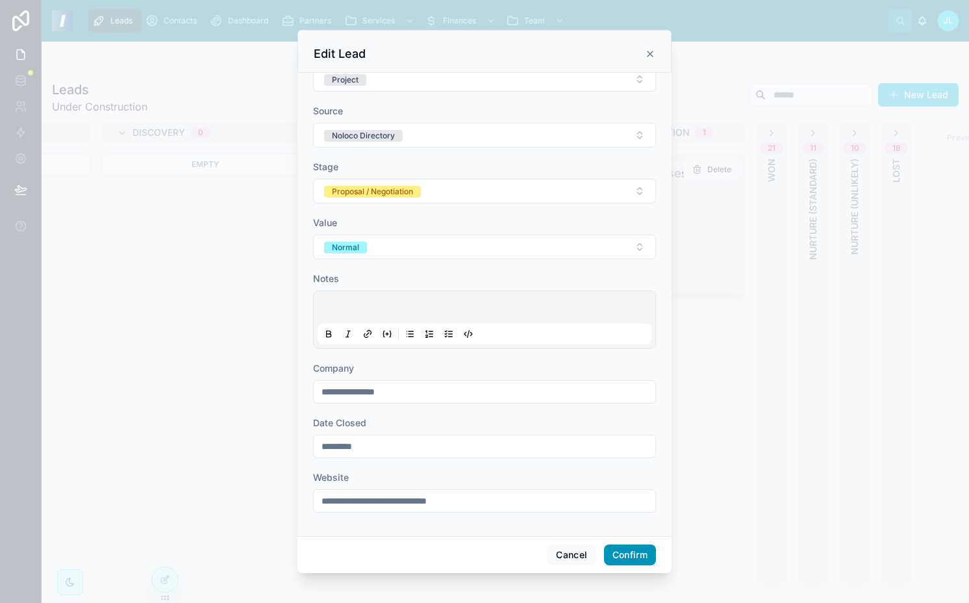
click at [614, 552] on button "Confirm" at bounding box center [630, 554] width 52 height 21
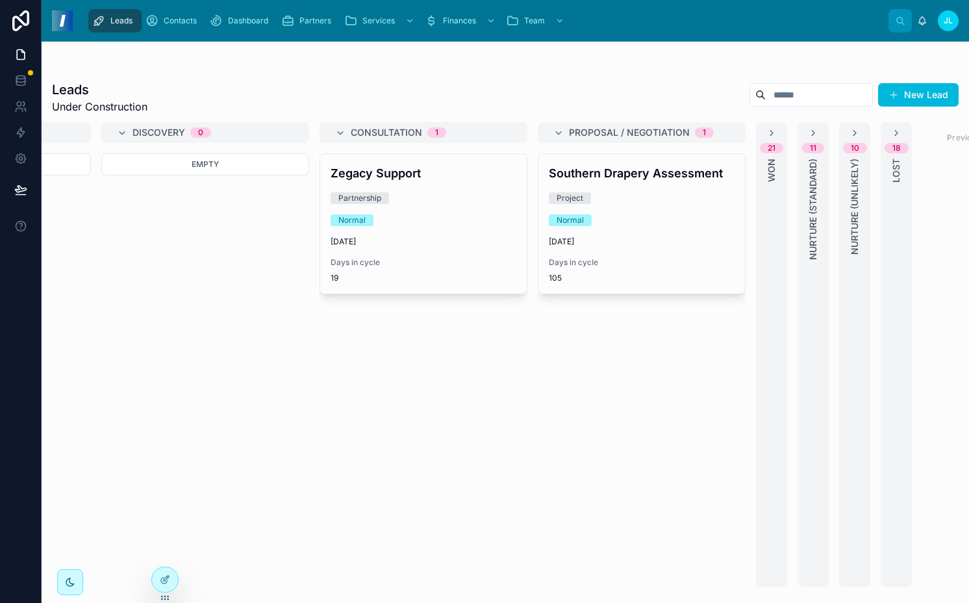
scroll to position [0, 257]
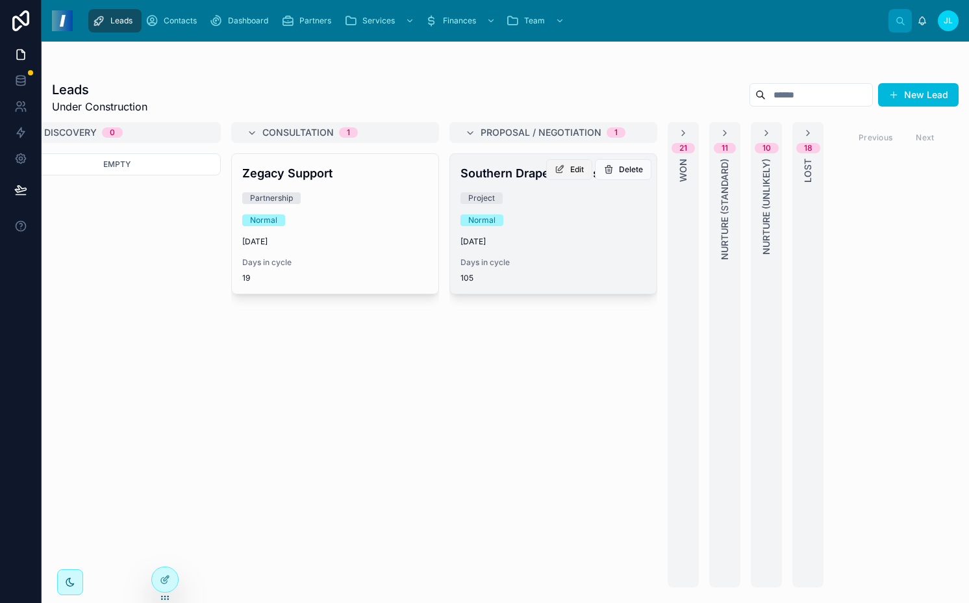
click at [558, 168] on icon at bounding box center [560, 169] width 10 height 10
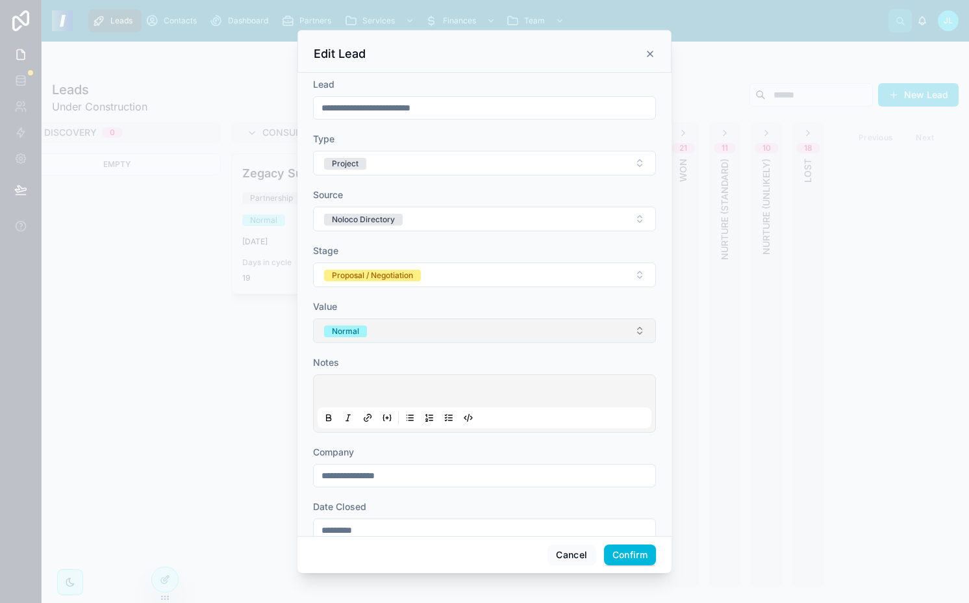
click at [352, 334] on div "Normal" at bounding box center [345, 331] width 27 height 12
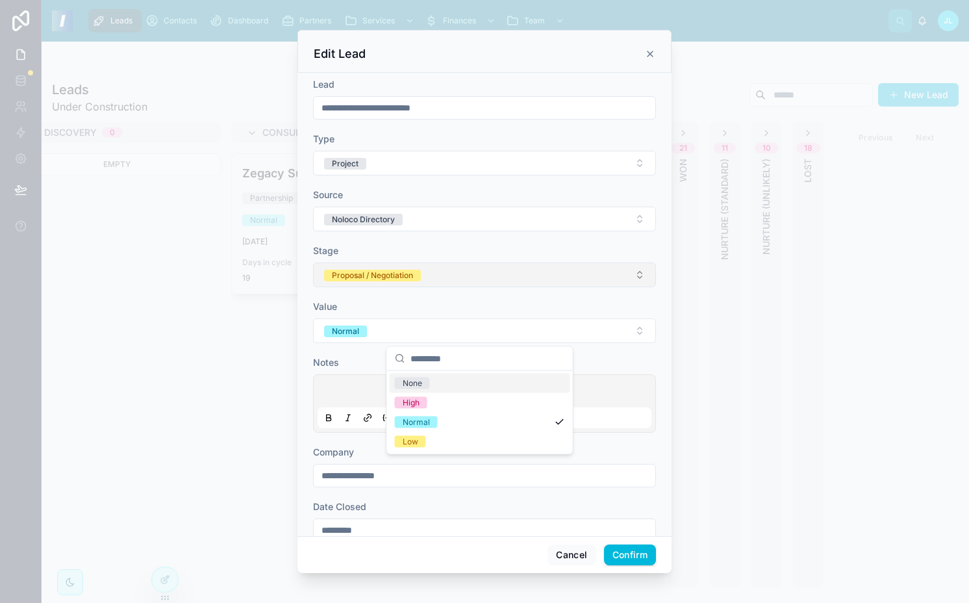
click at [364, 274] on div "Proposal / Negotiation" at bounding box center [372, 275] width 81 height 12
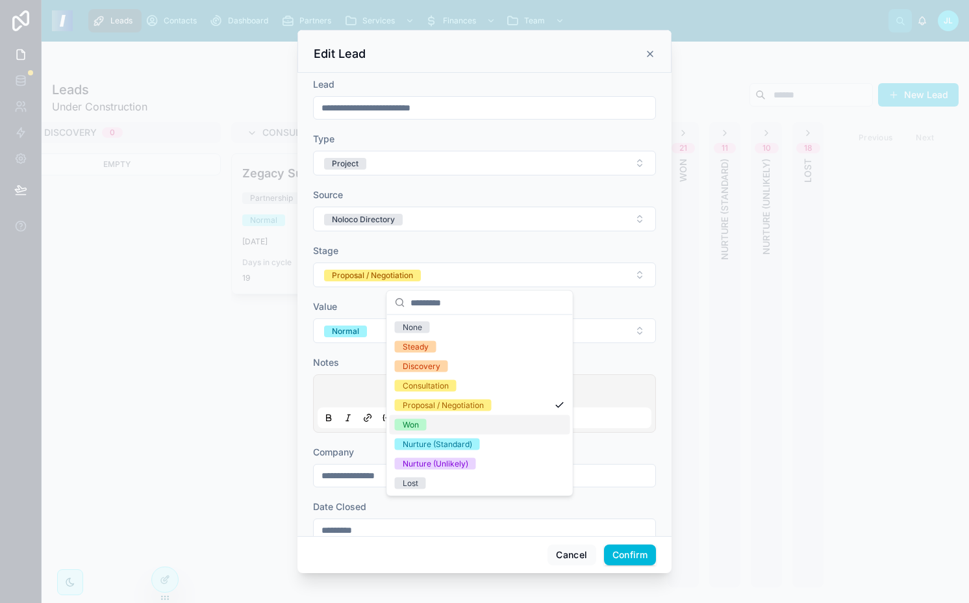
click at [439, 429] on div "Won" at bounding box center [480, 424] width 181 height 19
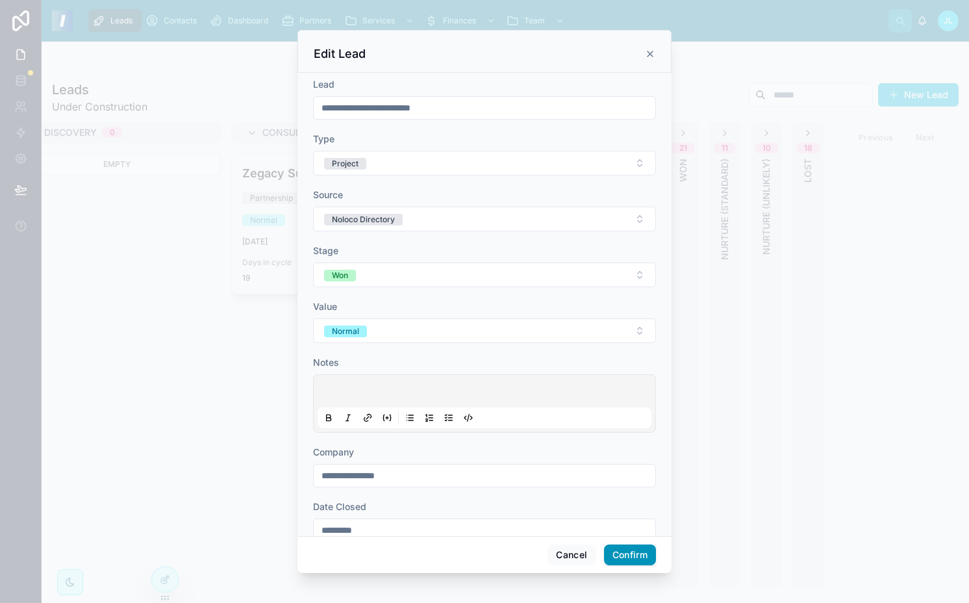
click at [611, 549] on button "Confirm" at bounding box center [630, 554] width 52 height 21
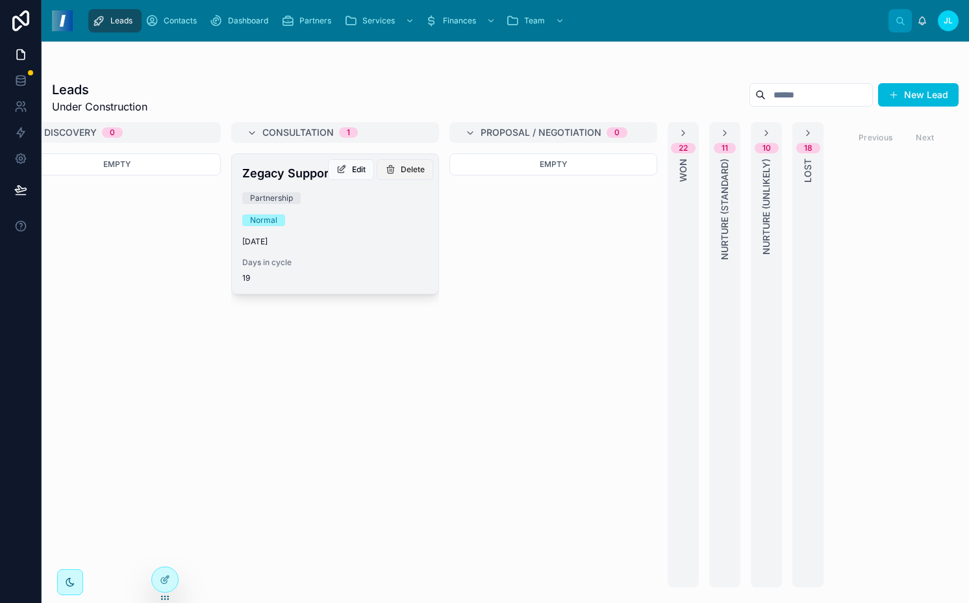
click at [385, 170] on icon at bounding box center [390, 169] width 10 height 10
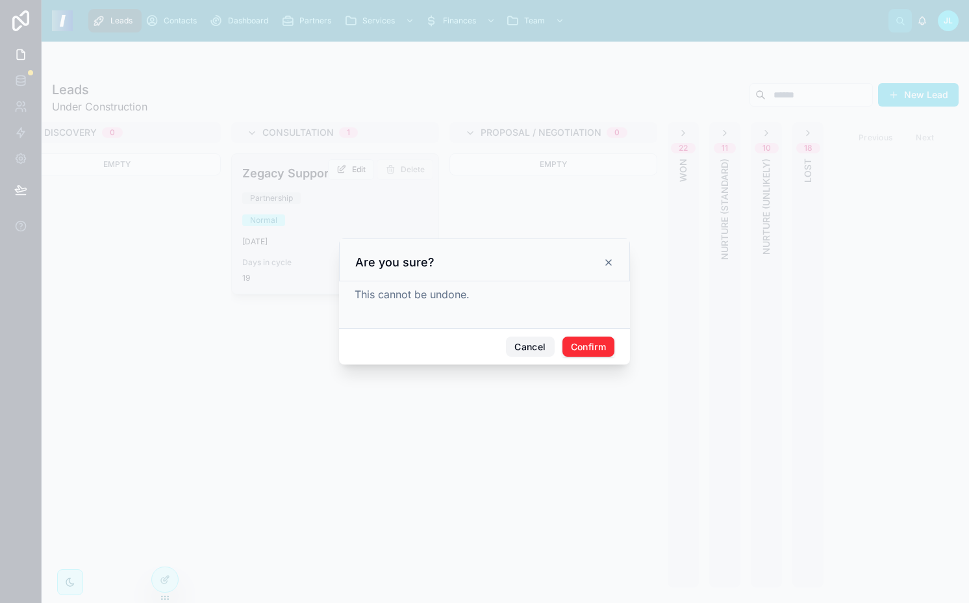
click at [532, 355] on button "Cancel" at bounding box center [530, 346] width 48 height 21
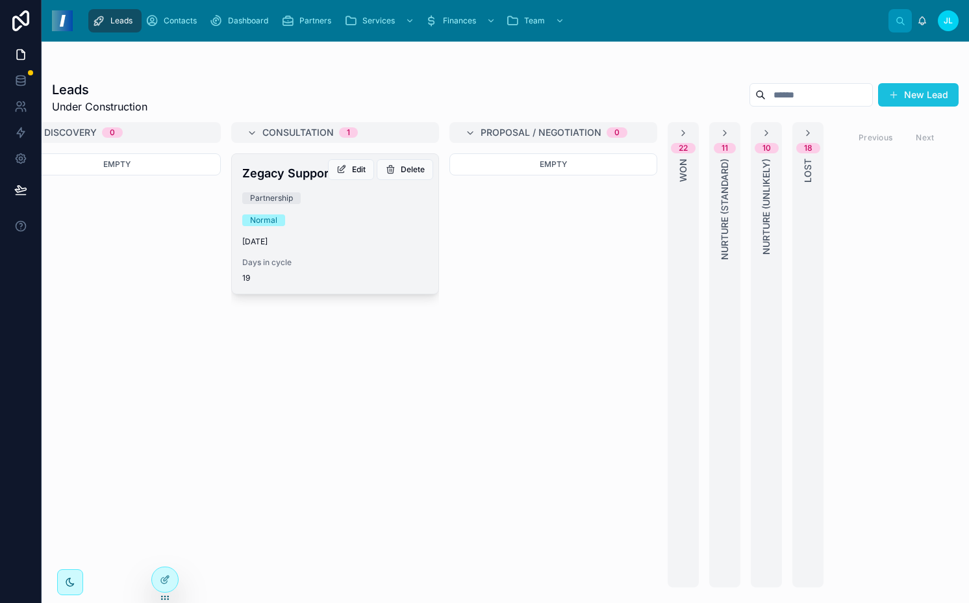
click at [892, 86] on button "New Lead" at bounding box center [918, 94] width 81 height 23
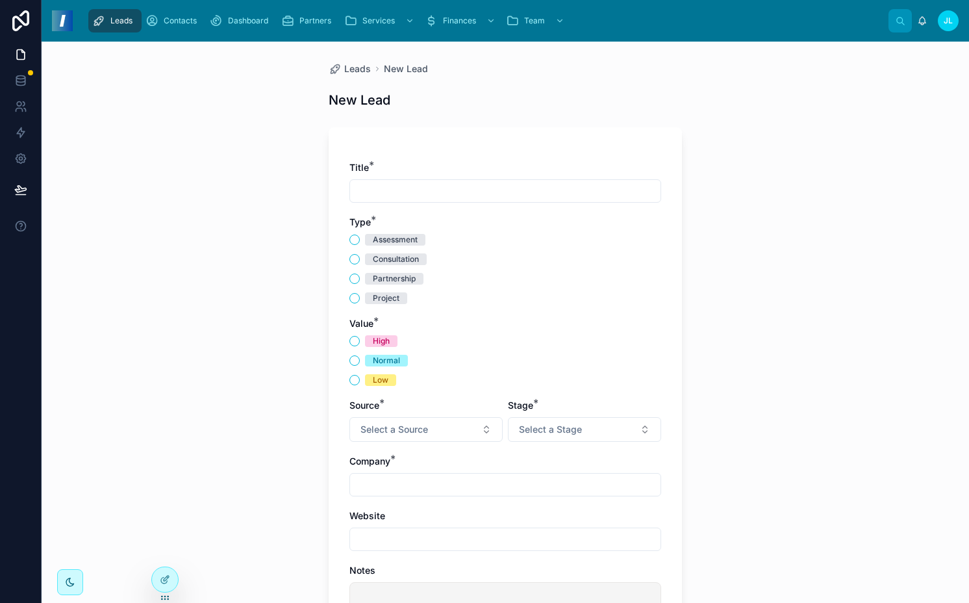
click at [400, 190] on input "text" at bounding box center [505, 191] width 310 height 18
type input "*******"
type input "***"
type input "**********"
click at [384, 301] on div "Project" at bounding box center [386, 298] width 27 height 12
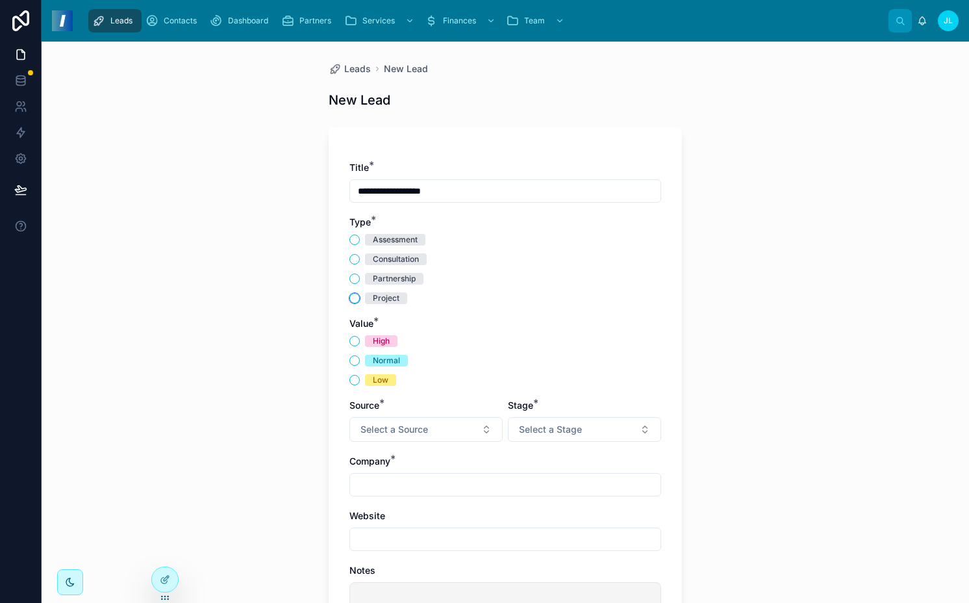
click at [360, 301] on button "Project" at bounding box center [354, 298] width 10 height 10
click at [387, 360] on div "Normal" at bounding box center [386, 361] width 27 height 12
click at [360, 360] on button "Normal" at bounding box center [354, 360] width 10 height 10
click at [405, 434] on span "Select a Source" at bounding box center [394, 429] width 68 height 13
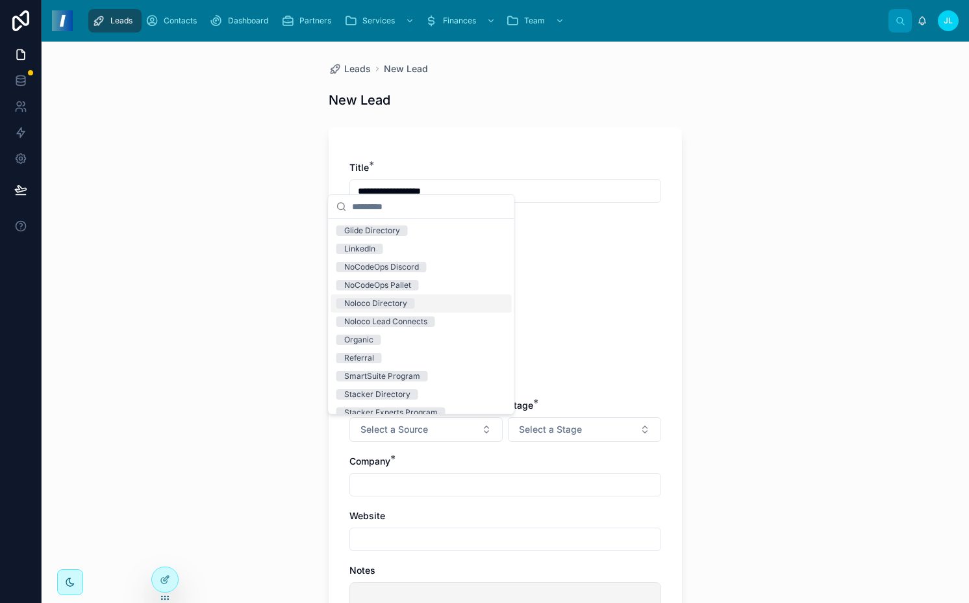
drag, startPoint x: 410, startPoint y: 311, endPoint x: 430, endPoint y: 314, distance: 19.7
click at [410, 311] on div "Noloco Directory" at bounding box center [421, 303] width 181 height 18
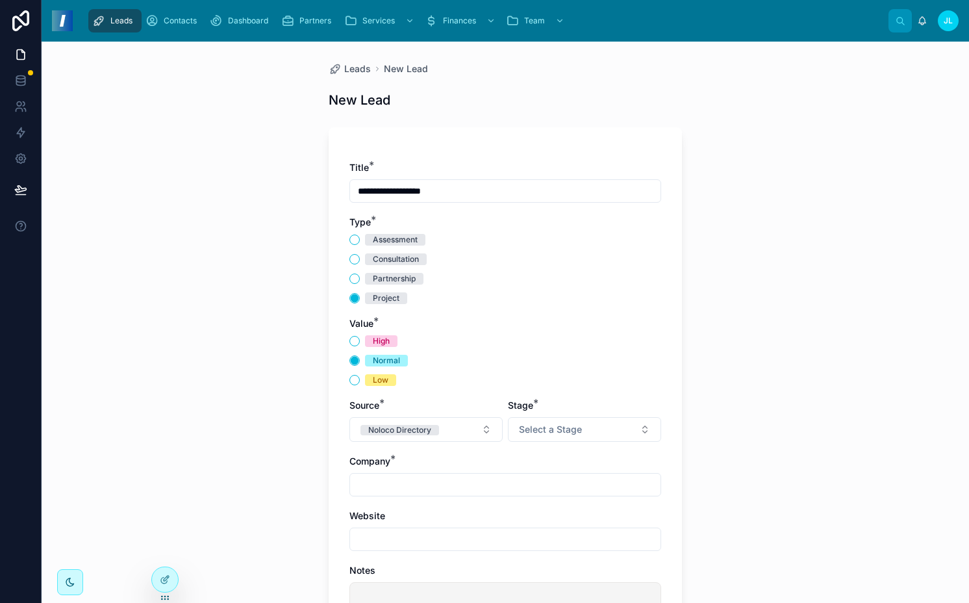
click at [600, 456] on div "Company *" at bounding box center [505, 461] width 312 height 13
click at [600, 417] on button "Select a Stage" at bounding box center [584, 429] width 153 height 25
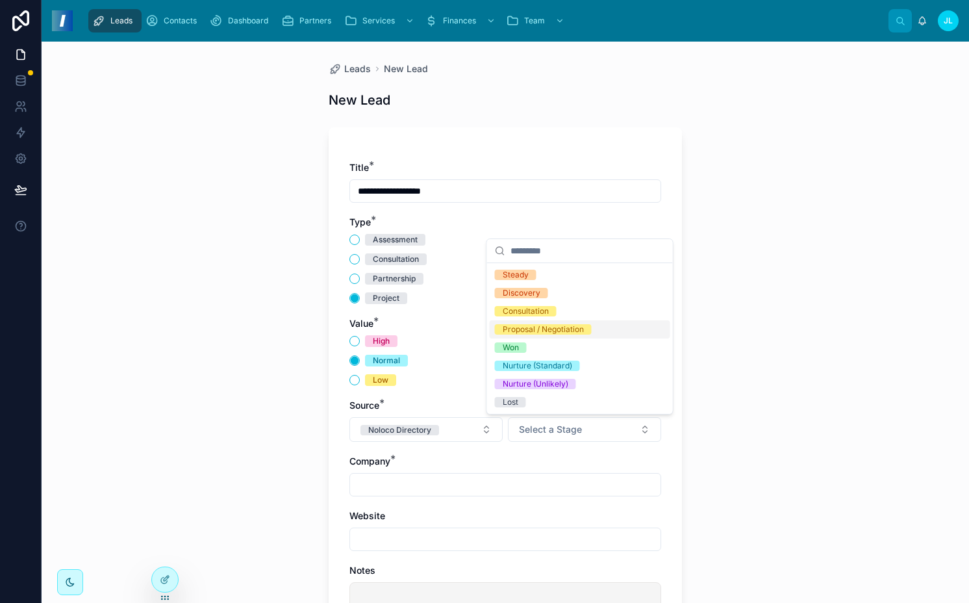
click at [564, 332] on div "Proposal / Negotiation" at bounding box center [543, 329] width 81 height 10
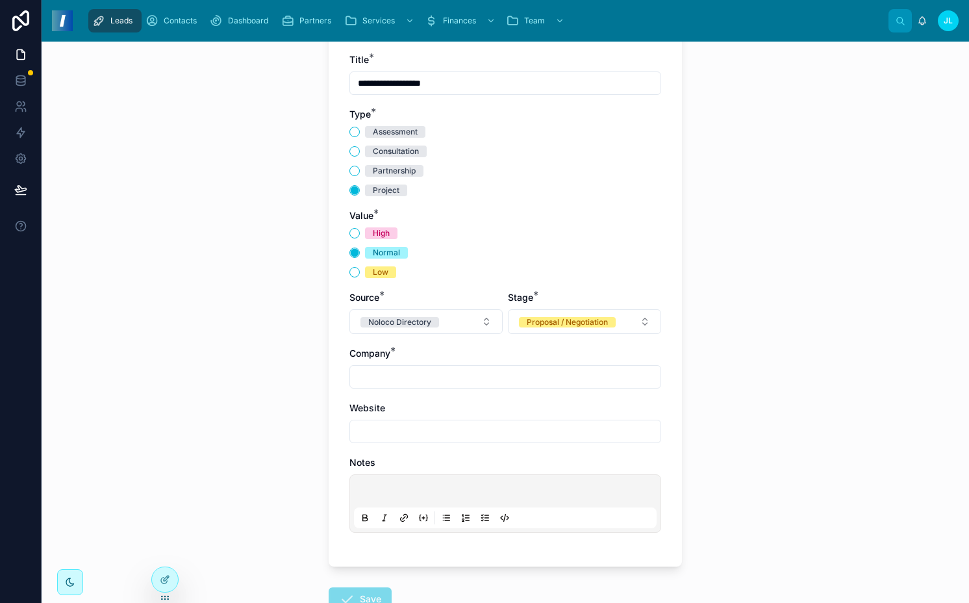
scroll to position [148, 0]
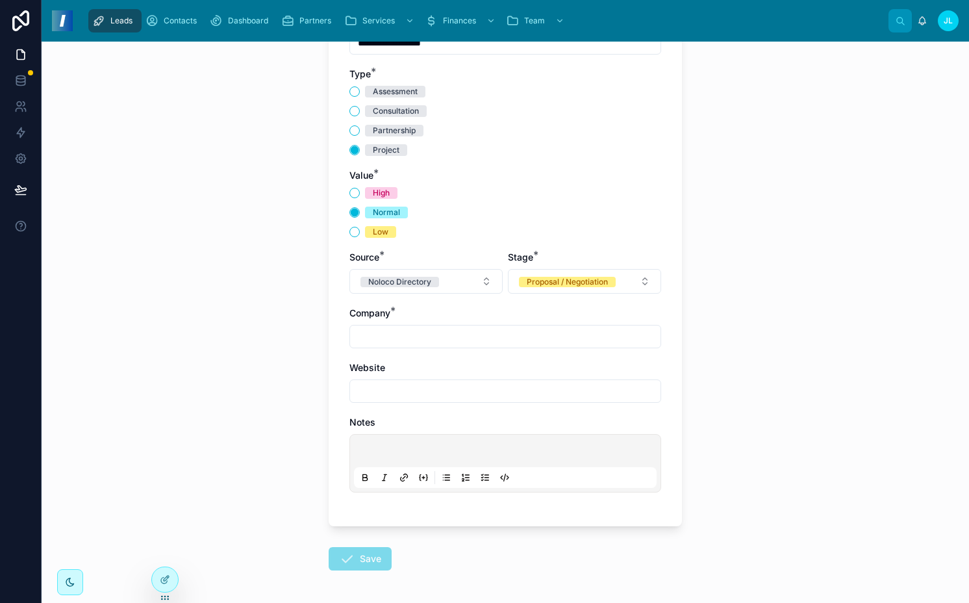
click at [460, 332] on input "text" at bounding box center [505, 336] width 310 height 18
type input "**********"
paste input "**********"
type input "**********"
click at [436, 456] on p at bounding box center [507, 452] width 303 height 13
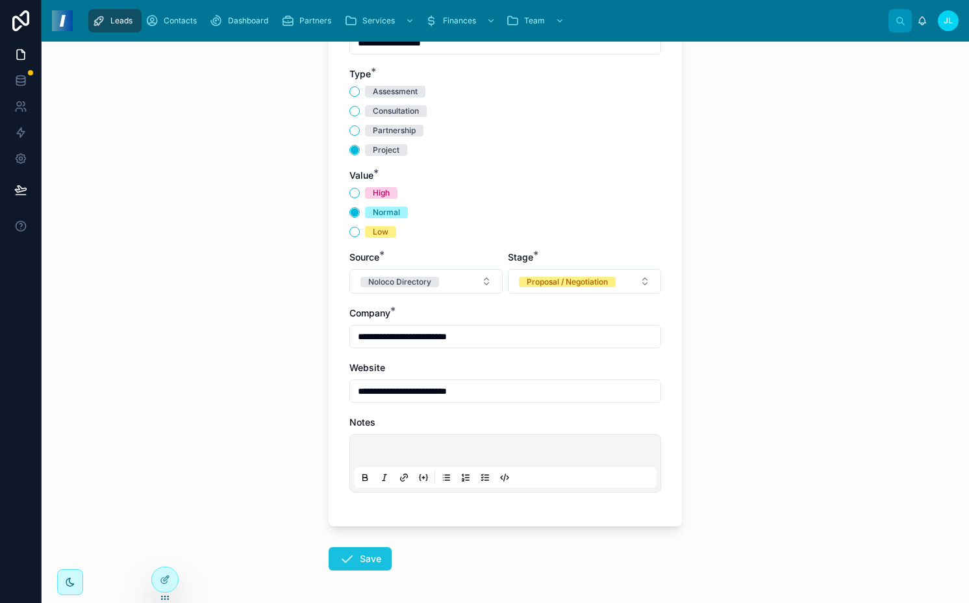
click at [354, 555] on button "Save" at bounding box center [360, 558] width 63 height 23
